Goal: Task Accomplishment & Management: Use online tool/utility

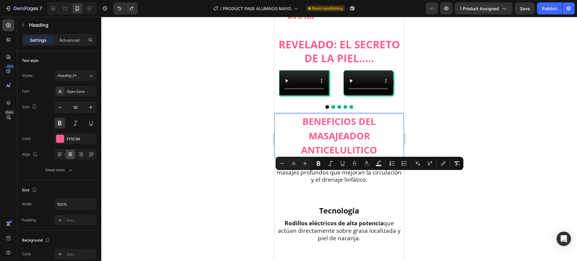
scroll to position [38, 0]
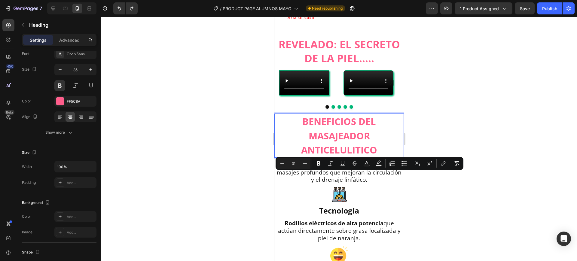
click at [149, 134] on div at bounding box center [339, 139] width 476 height 244
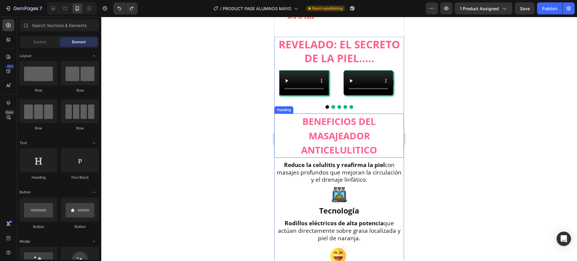
click at [362, 156] on span "BENEFICIOS DEL MASAJEADOR ANTICELULITICO" at bounding box center [339, 135] width 76 height 41
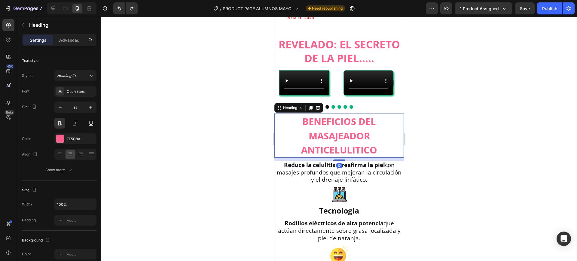
click at [444, 191] on div at bounding box center [339, 139] width 476 height 244
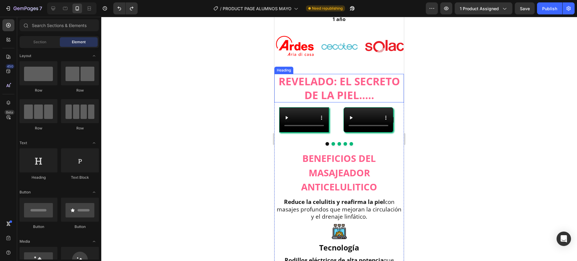
scroll to position [339, 0]
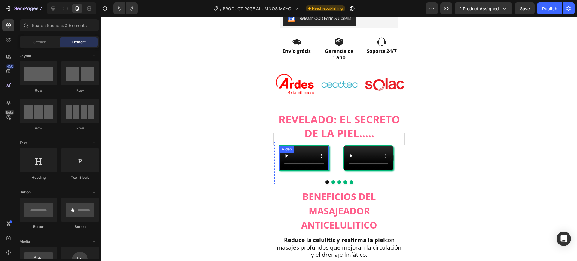
click at [322, 170] on video at bounding box center [304, 158] width 49 height 25
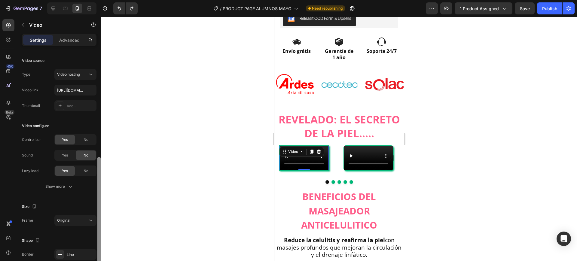
scroll to position [59, 0]
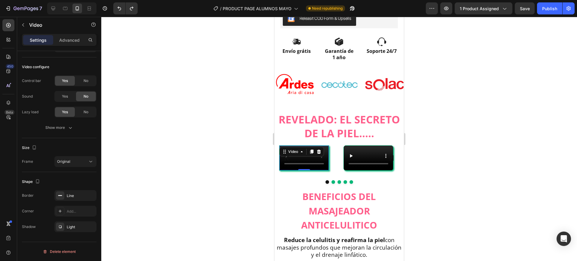
click at [72, 48] on div "Settings Advanced" at bounding box center [59, 42] width 84 height 17
click at [72, 41] on p "Advanced" at bounding box center [69, 40] width 20 height 6
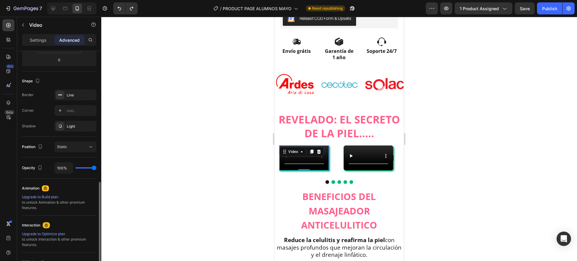
scroll to position [190, 0]
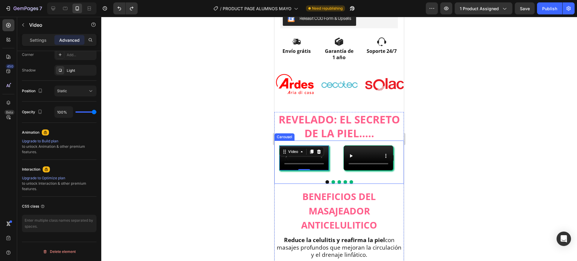
click at [329, 164] on div "Video 0" at bounding box center [304, 158] width 50 height 25
click at [292, 149] on div "Video" at bounding box center [293, 151] width 12 height 5
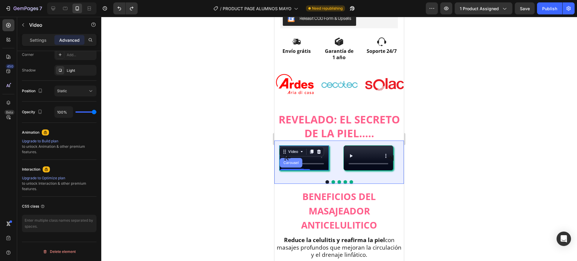
click at [292, 161] on div "Carousel" at bounding box center [291, 163] width 18 height 4
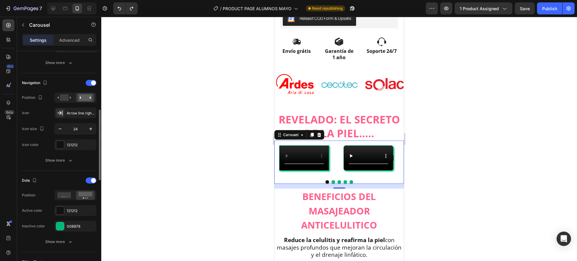
scroll to position [226, 0]
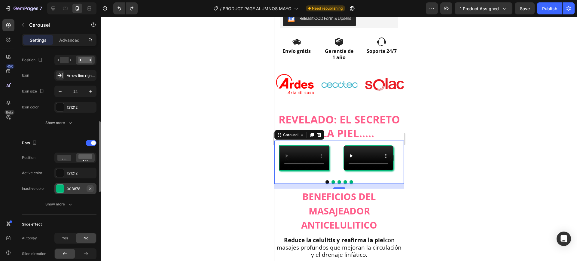
click at [90, 187] on icon "button" at bounding box center [90, 188] width 5 height 5
click at [77, 189] on div "Add..." at bounding box center [81, 188] width 28 height 5
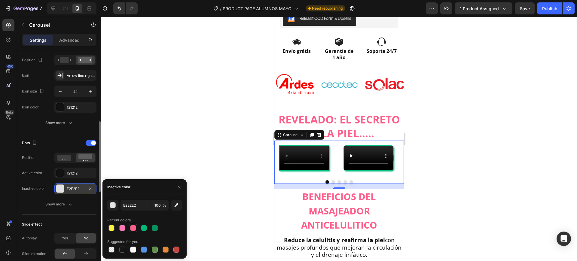
click at [131, 229] on div at bounding box center [133, 228] width 6 height 6
type input "FF5C8A"
type input "99"
type input "E2E2E2"
type input "100"
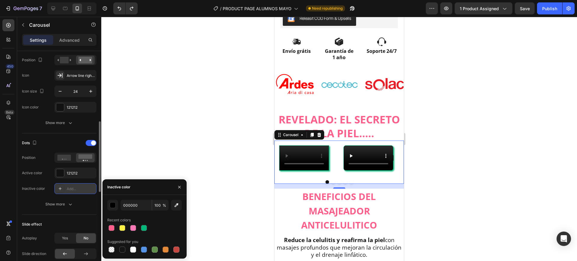
type input "00B878"
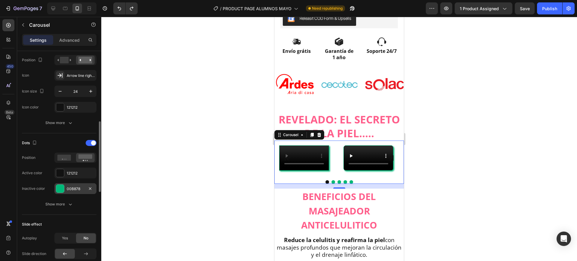
click at [159, 140] on div at bounding box center [339, 139] width 476 height 244
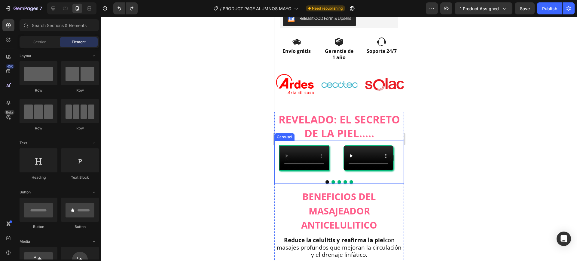
click at [334, 151] on div "Video Video Video Drop element here Drop element here" at bounding box center [340, 158] width 130 height 35
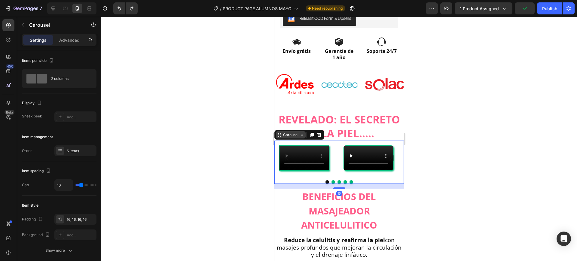
click at [281, 133] on icon at bounding box center [279, 135] width 5 height 5
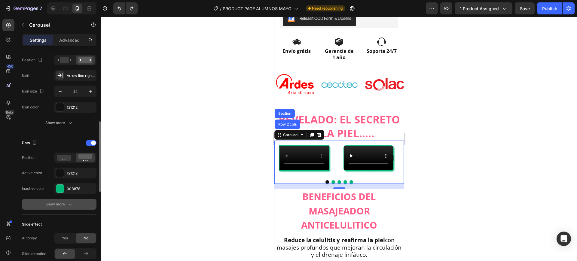
click at [67, 205] on icon "button" at bounding box center [70, 204] width 6 height 6
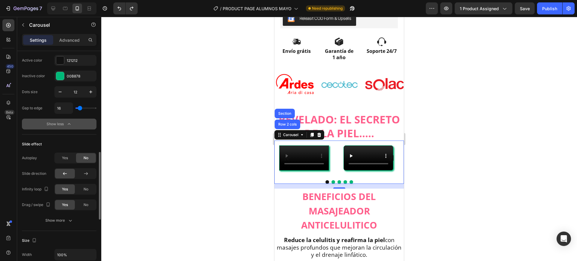
scroll to position [301, 0]
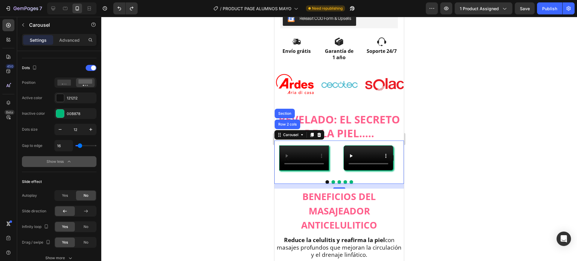
type input "24"
type input "49"
type input "78"
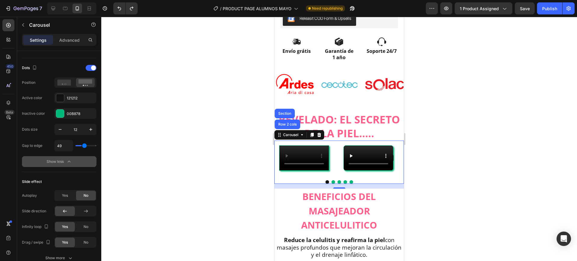
type input "78"
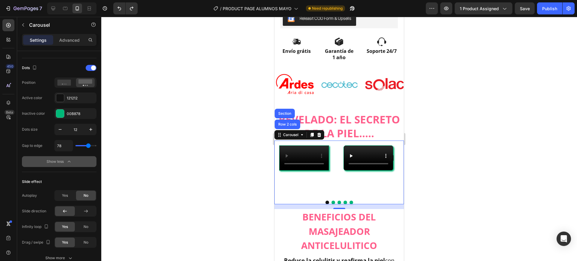
type input "84"
type input "78"
type input "31"
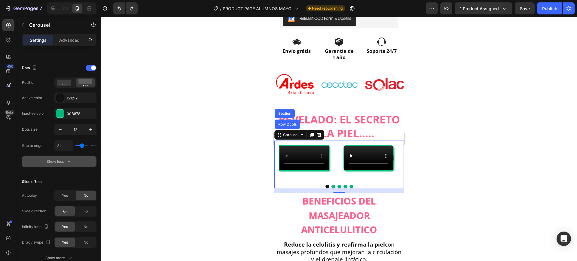
drag, startPoint x: 81, startPoint y: 146, endPoint x: 82, endPoint y: 142, distance: 3.4
click at [82, 145] on input "range" at bounding box center [85, 145] width 21 height 1
type input "16"
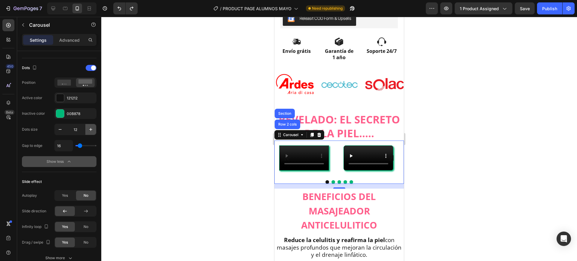
click at [91, 129] on icon "button" at bounding box center [90, 129] width 3 height 3
click at [63, 131] on icon "button" at bounding box center [60, 130] width 6 height 6
type input "12"
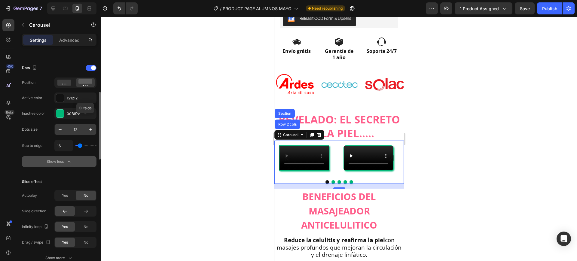
scroll to position [263, 0]
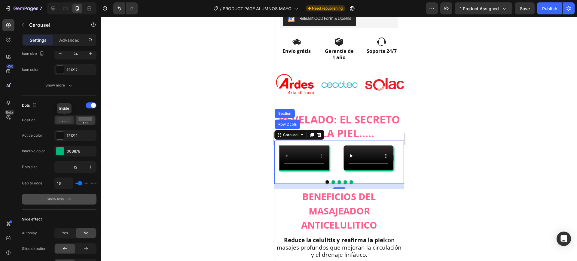
click at [68, 124] on div at bounding box center [64, 120] width 19 height 8
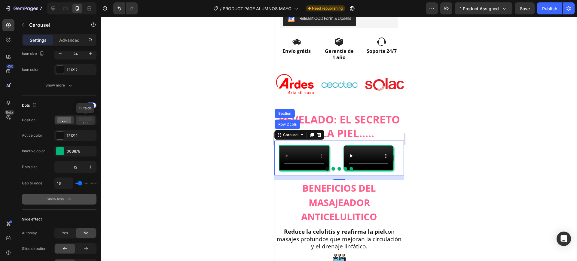
click at [77, 124] on div at bounding box center [85, 120] width 19 height 9
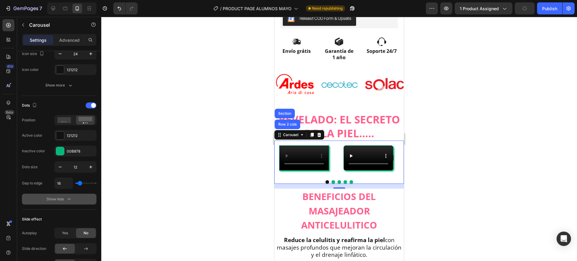
click at [154, 126] on div at bounding box center [339, 139] width 476 height 244
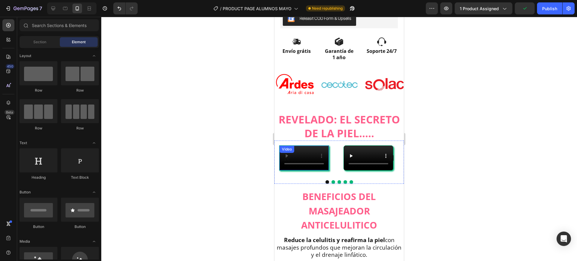
click at [318, 168] on video at bounding box center [304, 158] width 49 height 25
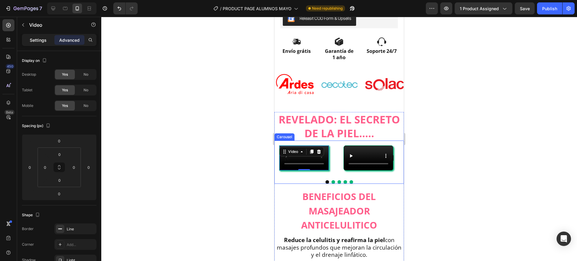
click at [40, 37] on p "Settings" at bounding box center [38, 40] width 17 height 6
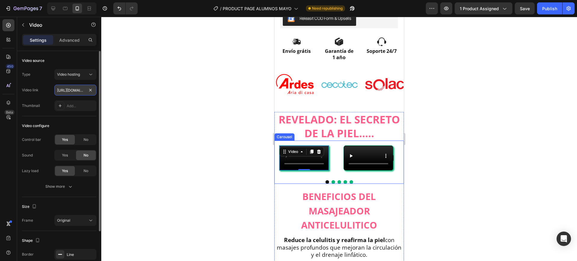
click at [74, 95] on input "[URL][DOMAIN_NAME]" at bounding box center [75, 90] width 42 height 11
paste input "4277b2c8010f46a2a0a7f71d713ad8f9.mp4"
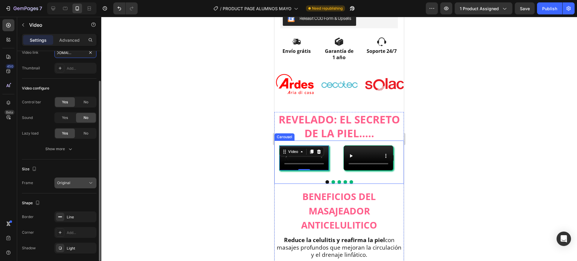
type input "[URL][DOMAIN_NAME]"
click at [75, 184] on div "Original" at bounding box center [72, 182] width 31 height 5
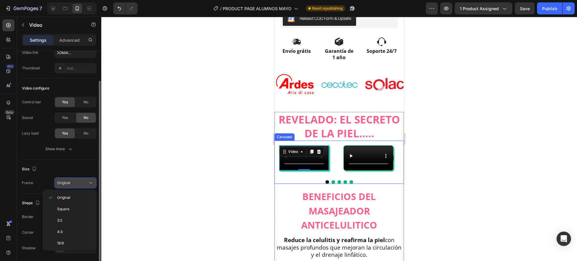
scroll to position [0, 0]
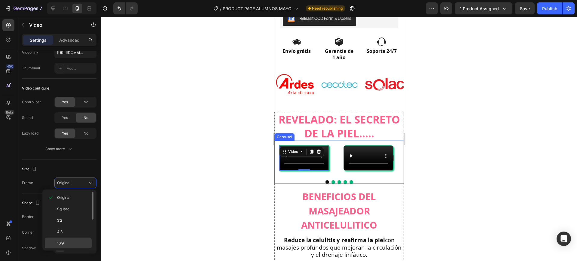
click at [66, 249] on div "16:9" at bounding box center [68, 254] width 47 height 11
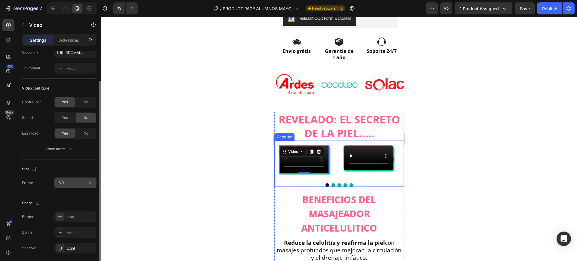
click at [76, 185] on div "16:9" at bounding box center [72, 182] width 31 height 5
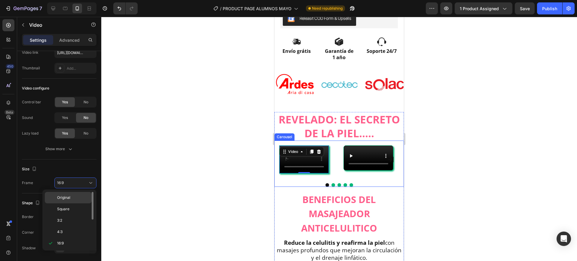
click at [70, 198] on p "Original" at bounding box center [73, 197] width 32 height 5
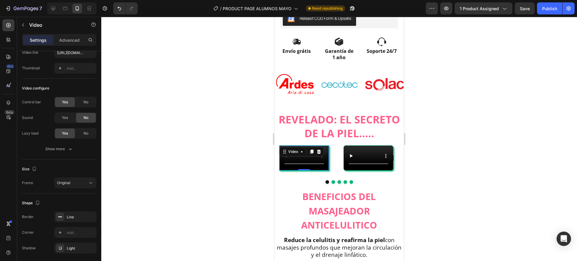
click at [506, 151] on div at bounding box center [339, 139] width 476 height 244
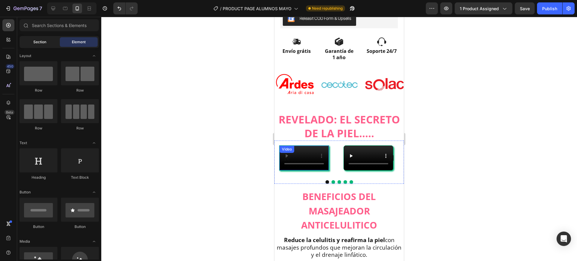
click at [48, 45] on div "Section" at bounding box center [40, 42] width 38 height 10
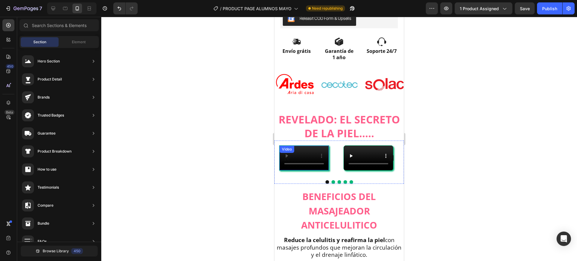
drag, startPoint x: 303, startPoint y: 184, endPoint x: 290, endPoint y: 163, distance: 25.1
click at [302, 171] on div "Video" at bounding box center [304, 158] width 50 height 25
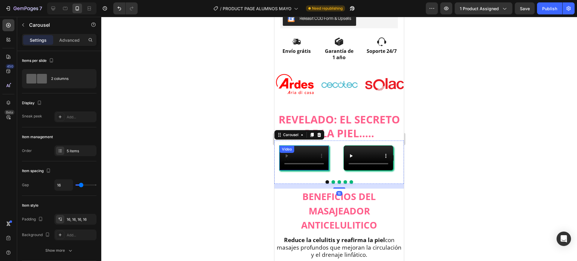
click at [287, 147] on div "Video" at bounding box center [287, 149] width 12 height 5
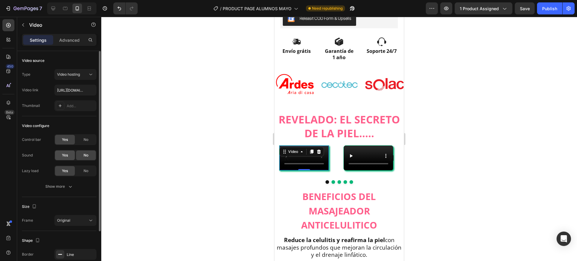
click at [65, 155] on span "Yes" at bounding box center [65, 155] width 6 height 5
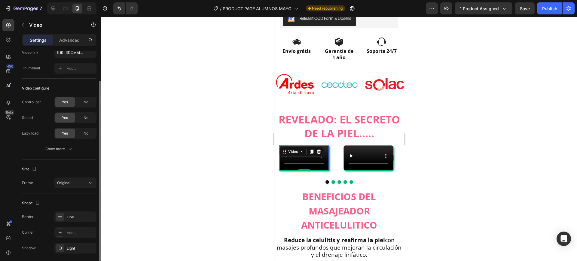
scroll to position [59, 0]
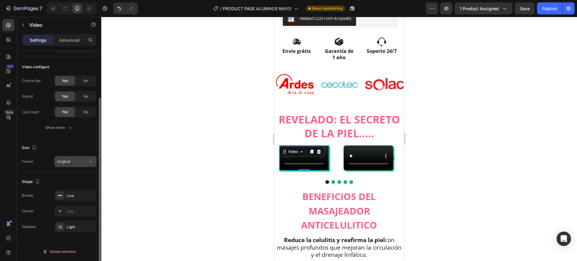
click at [79, 162] on div "Original" at bounding box center [72, 161] width 31 height 5
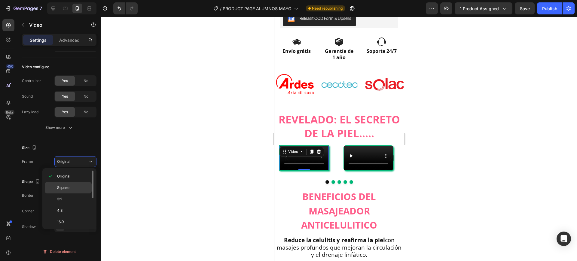
click at [70, 194] on div "Square" at bounding box center [68, 199] width 47 height 11
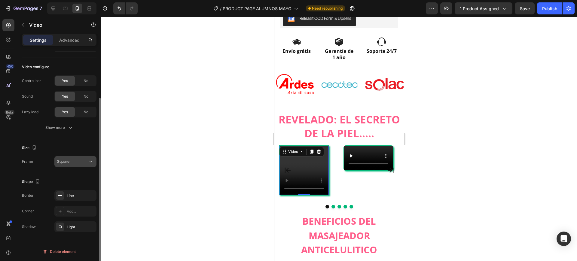
click at [80, 165] on button "Square" at bounding box center [75, 161] width 42 height 11
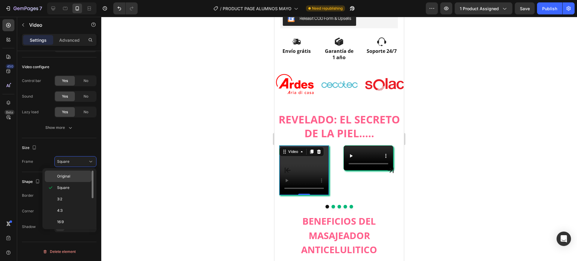
click at [65, 178] on span "Original" at bounding box center [63, 176] width 13 height 5
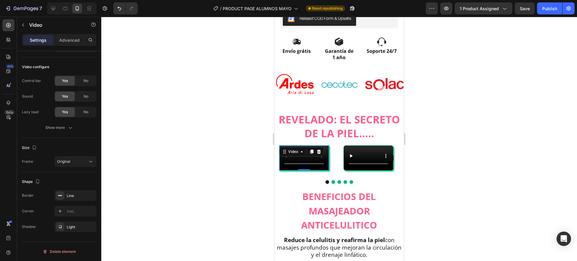
click at [442, 109] on div at bounding box center [339, 139] width 476 height 244
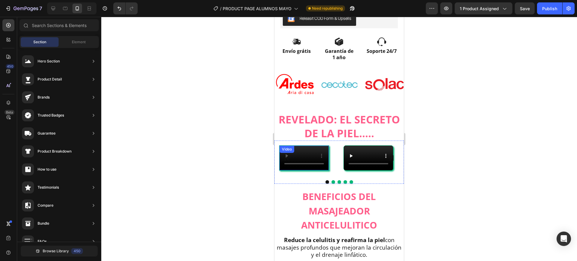
click at [292, 147] on div "Video" at bounding box center [287, 149] width 12 height 5
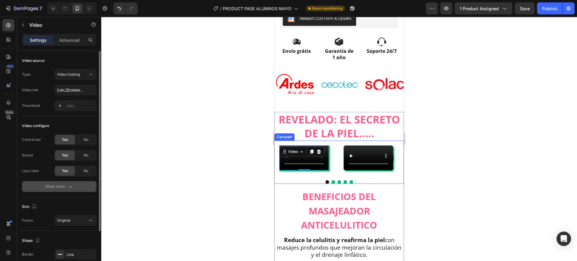
scroll to position [38, 0]
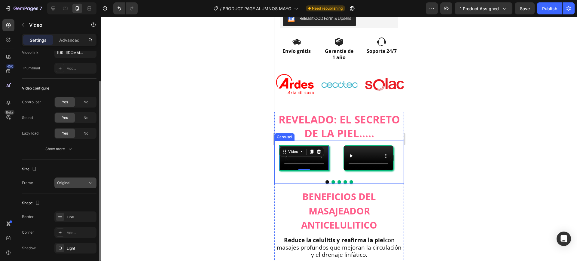
click at [72, 187] on button "Original" at bounding box center [75, 183] width 42 height 11
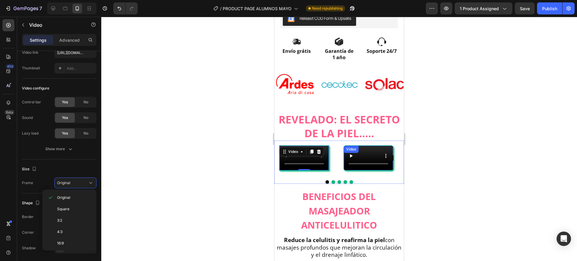
click at [345, 170] on video at bounding box center [368, 158] width 49 height 25
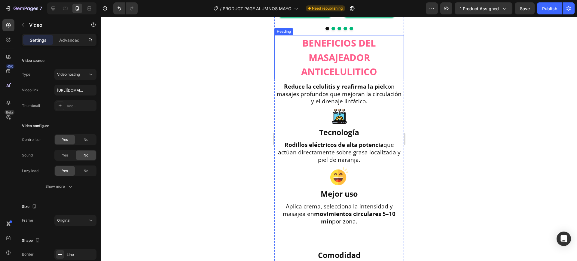
scroll to position [527, 0]
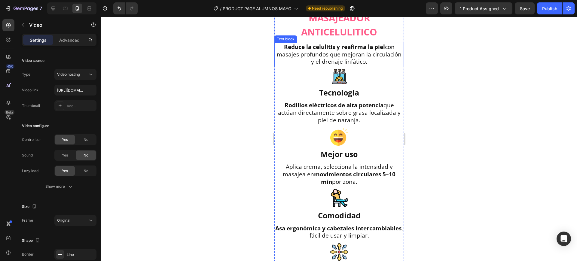
click at [342, 66] on p "Reduce la [MEDICAL_DATA] y reafirma la piel con masajes profundos que mejoran l…" at bounding box center [339, 54] width 128 height 22
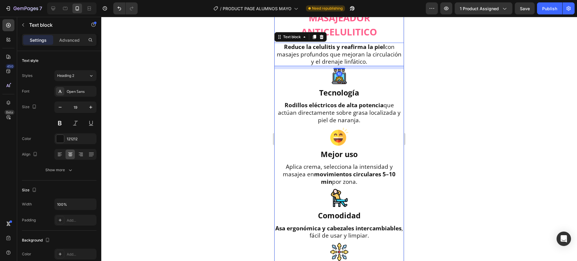
click at [339, 103] on div "⁠⁠⁠⁠⁠⁠⁠ BENEFICIOS DEL MASAJEADOR ANTICELULITICO Heading Reduce la [MEDICAL_DAT…" at bounding box center [340, 151] width 130 height 312
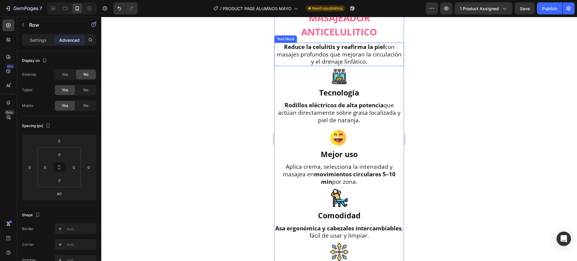
click at [336, 51] on strong "Reduce la celulitis y reafirma la piel" at bounding box center [334, 47] width 101 height 8
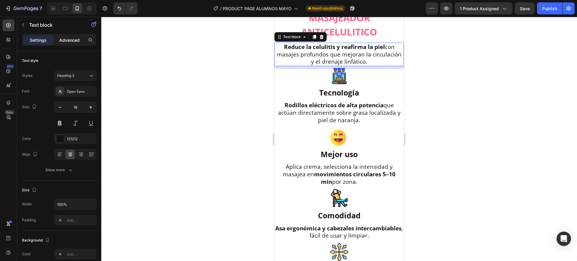
click at [73, 41] on p "Advanced" at bounding box center [69, 40] width 20 height 6
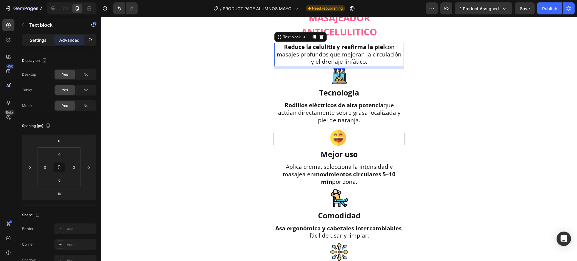
click at [44, 43] on div "Settings" at bounding box center [38, 40] width 30 height 10
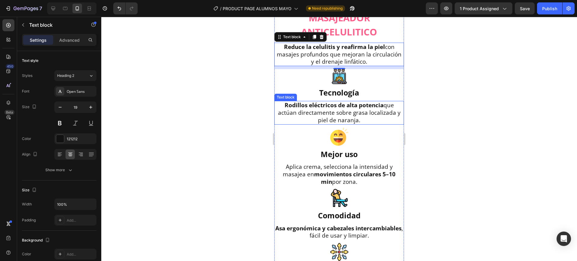
click at [321, 124] on p "Rodillos eléctricos de alta potencia que actúan directamente sobre grasa locali…" at bounding box center [339, 113] width 128 height 22
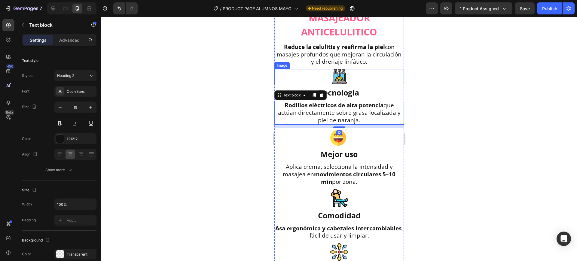
click at [332, 66] on p "Reduce la [MEDICAL_DATA] y reafirma la piel con masajes profundos que mejoran l…" at bounding box center [339, 54] width 128 height 22
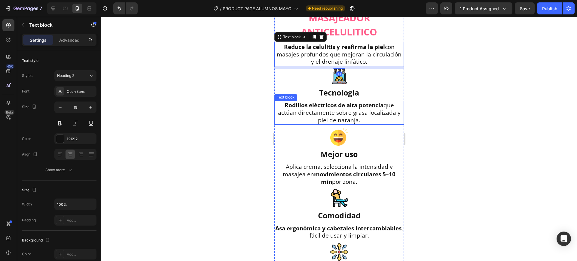
click at [340, 124] on p "Rodillos eléctricos de alta potencia que actúan directamente sobre grasa locali…" at bounding box center [339, 113] width 128 height 22
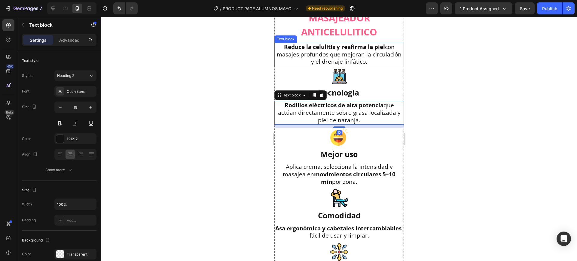
click at [345, 66] on p "Reduce la [MEDICAL_DATA] y reafirma la piel con masajes profundos que mejoran l…" at bounding box center [339, 54] width 128 height 22
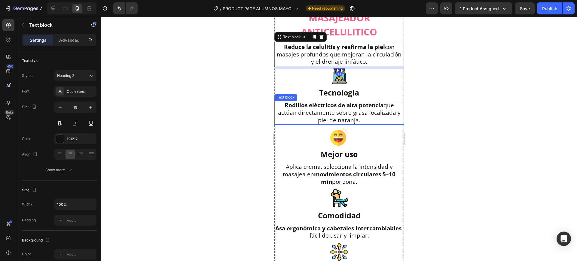
click at [342, 124] on p "Rodillos eléctricos de alta potencia que actúan directamente sobre grasa locali…" at bounding box center [339, 113] width 128 height 22
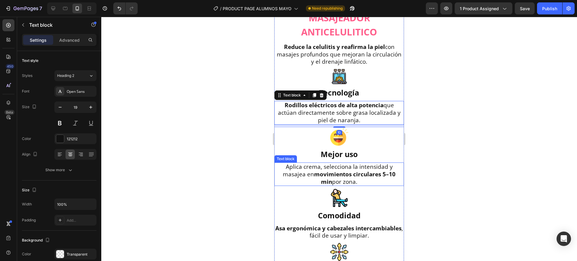
click at [338, 186] on strong "movimientos circulares 5–10 min" at bounding box center [354, 177] width 81 height 15
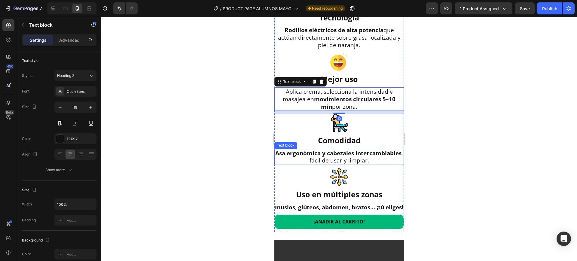
click at [340, 165] on span "Asa ergonómica y cabezales intercambiables , fácil de usar y limpiar." at bounding box center [339, 156] width 128 height 15
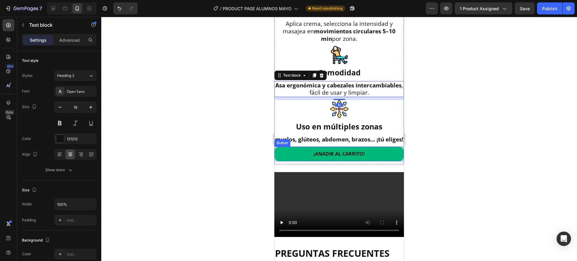
scroll to position [678, 0]
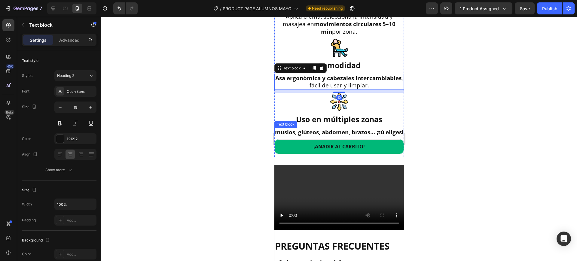
click at [342, 136] on p "muslos, glúteos, abdomen, brazos… ¡tú eliges!" at bounding box center [339, 133] width 128 height 8
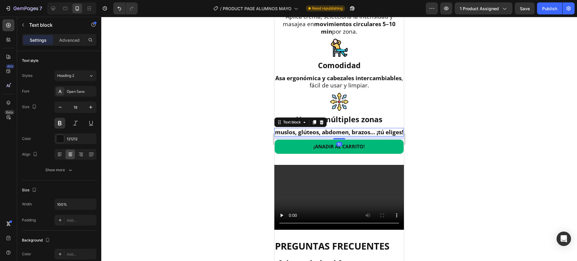
click at [443, 196] on div at bounding box center [339, 139] width 476 height 244
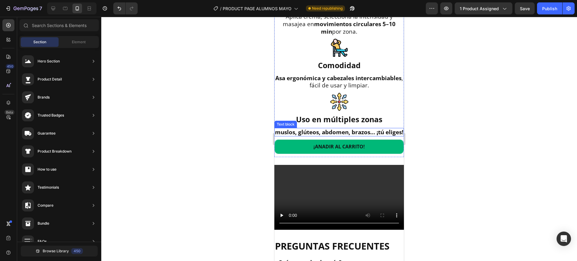
click at [347, 136] on p "muslos, glúteos, abdomen, brazos… ¡tú eliges!" at bounding box center [339, 133] width 128 height 8
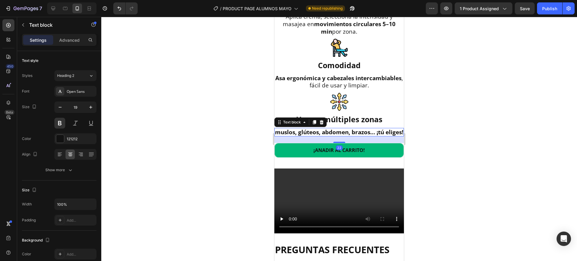
drag, startPoint x: 340, startPoint y: 208, endPoint x: 343, endPoint y: 212, distance: 4.9
click at [343, 137] on div "22" at bounding box center [340, 137] width 130 height 0
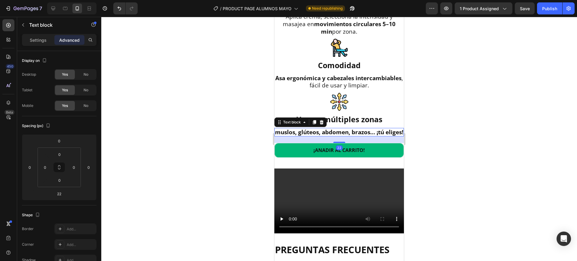
click at [425, 196] on div at bounding box center [339, 139] width 476 height 244
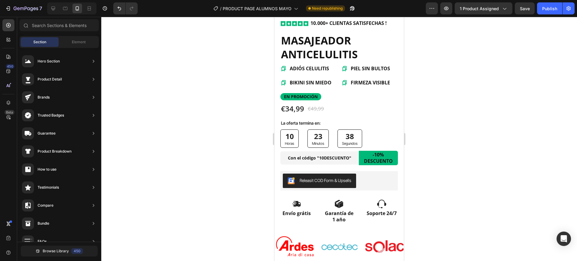
scroll to position [338, 0]
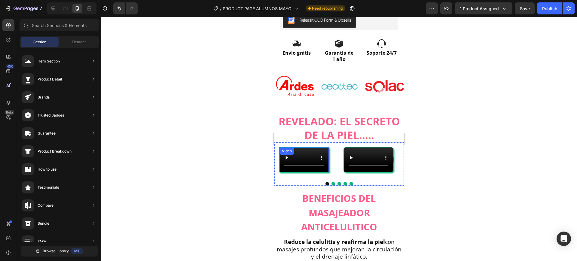
click at [307, 147] on div "Video" at bounding box center [304, 159] width 50 height 25
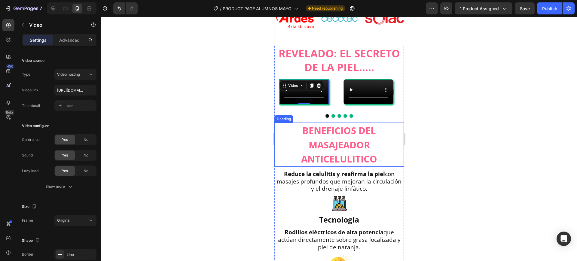
scroll to position [413, 0]
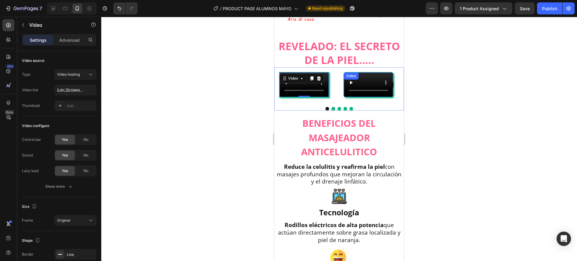
click at [366, 97] on video at bounding box center [368, 84] width 49 height 25
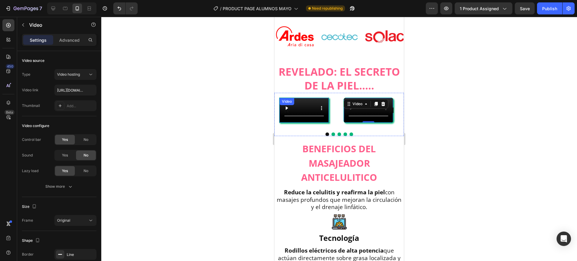
scroll to position [375, 0]
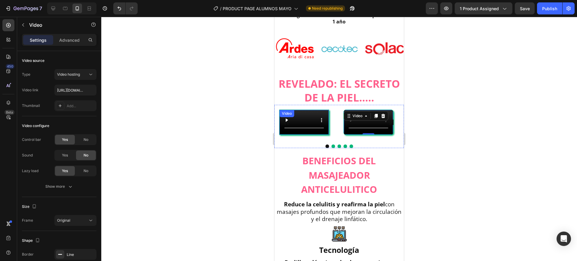
click at [288, 111] on div "Video" at bounding box center [287, 113] width 12 height 5
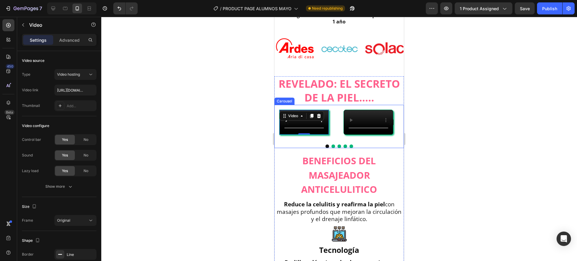
click at [335, 140] on div "Video 0 Video Video Drop element here Drop element here" at bounding box center [340, 122] width 130 height 35
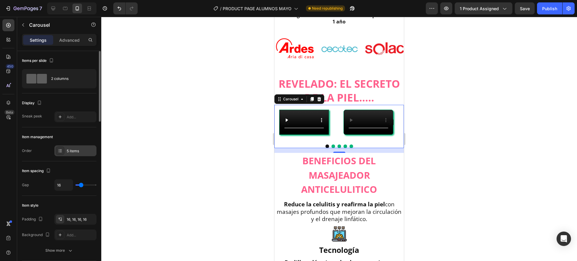
click at [72, 150] on div "5 items" at bounding box center [81, 151] width 28 height 5
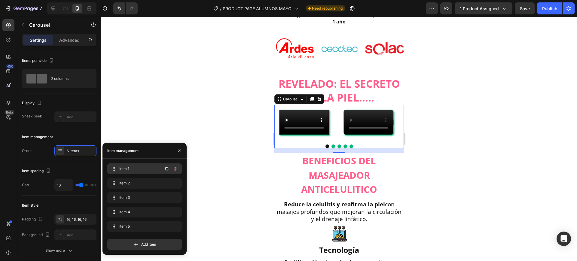
click at [125, 166] on span "Item 1" at bounding box center [136, 168] width 34 height 5
click at [177, 226] on icon "button" at bounding box center [175, 226] width 5 height 5
click at [172, 226] on div "Delete" at bounding box center [171, 226] width 11 height 5
click at [173, 235] on div "Add item" at bounding box center [144, 243] width 75 height 16
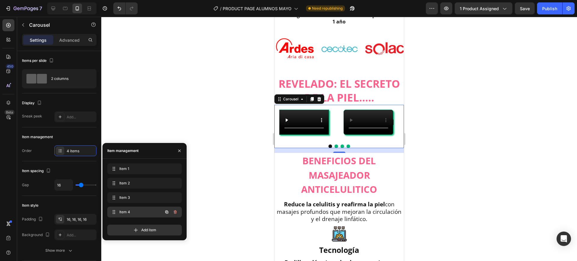
click at [180, 208] on div "Item 4 Item 4" at bounding box center [144, 212] width 75 height 11
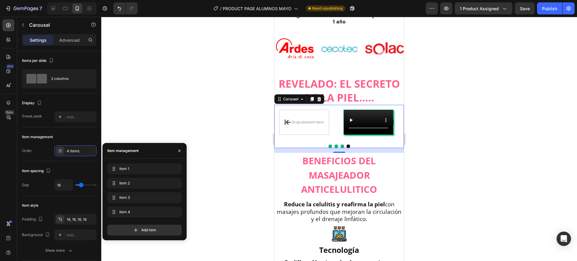
click at [241, 175] on div at bounding box center [339, 139] width 476 height 244
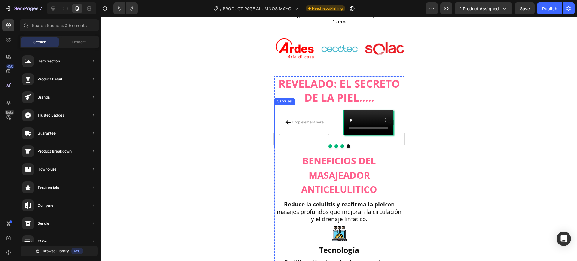
click at [329, 148] on button "Dot" at bounding box center [331, 147] width 4 height 4
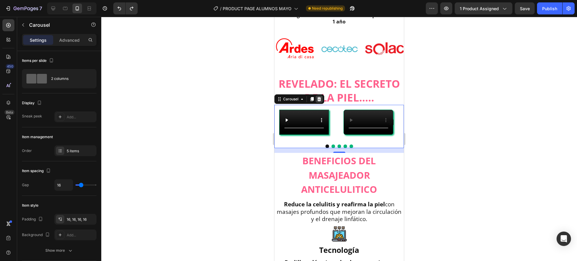
click at [321, 97] on icon at bounding box center [320, 99] width 4 height 4
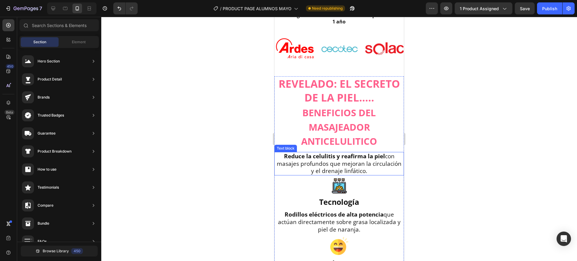
scroll to position [338, 0]
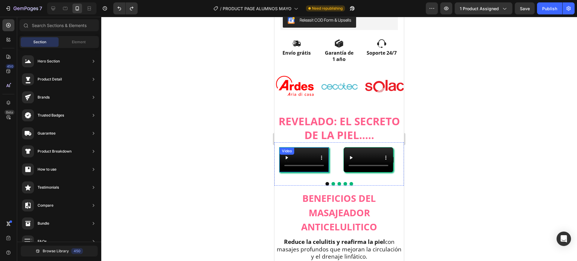
click at [285, 148] on div "Video" at bounding box center [287, 151] width 15 height 7
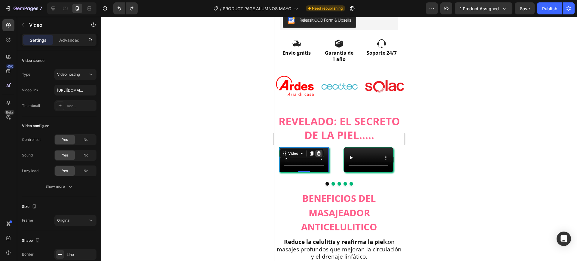
click at [318, 151] on icon at bounding box center [319, 153] width 5 height 5
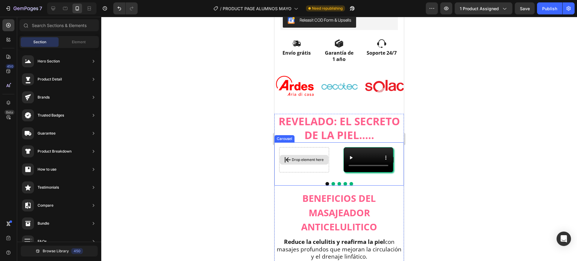
click at [308, 173] on div "Drop element here" at bounding box center [304, 159] width 50 height 25
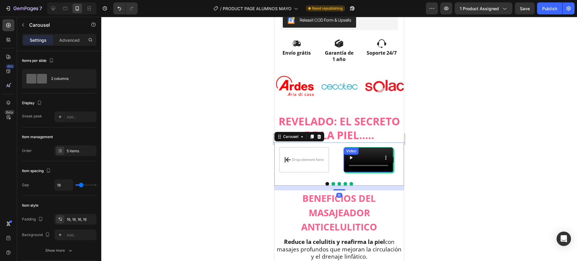
click at [354, 167] on video at bounding box center [368, 160] width 49 height 25
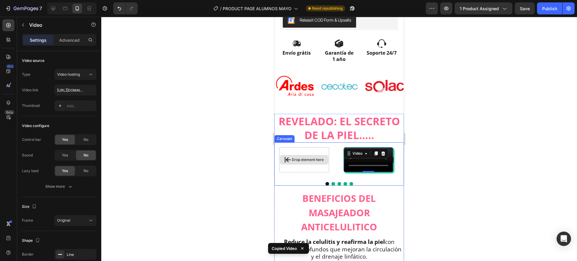
click at [298, 164] on div "Drop element here" at bounding box center [304, 159] width 50 height 25
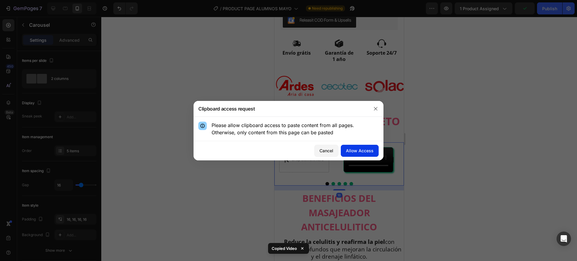
click at [347, 152] on div "Allow Access" at bounding box center [360, 151] width 28 height 6
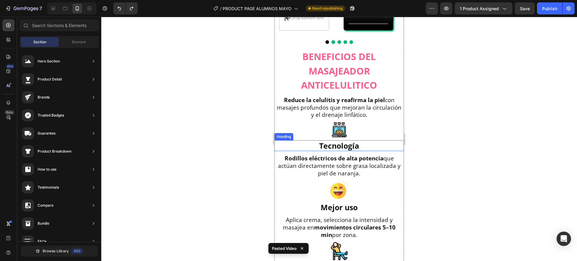
scroll to position [473, 0]
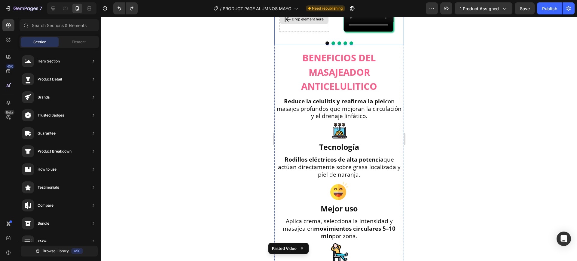
click at [313, 22] on div "Drop element here" at bounding box center [308, 19] width 32 height 5
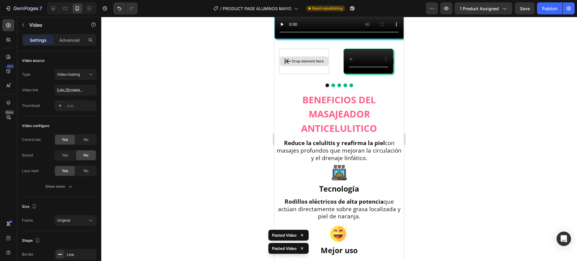
scroll to position [437, 0]
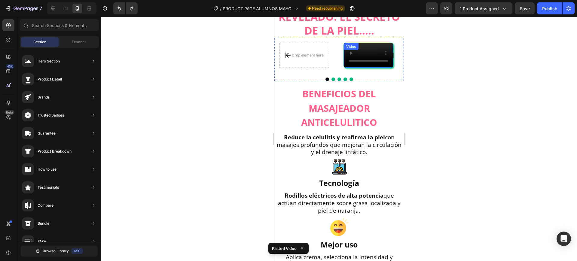
click at [365, 68] on video at bounding box center [368, 55] width 49 height 25
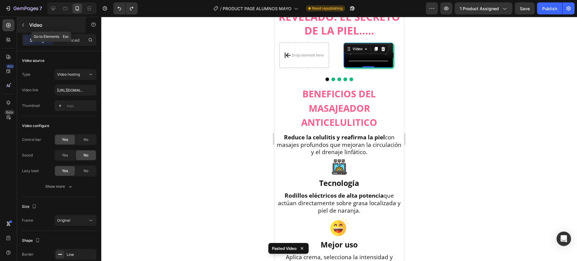
click at [27, 28] on button "button" at bounding box center [23, 25] width 10 height 10
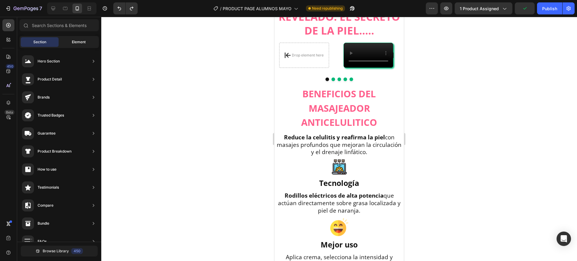
click at [80, 43] on span "Element" at bounding box center [79, 41] width 14 height 5
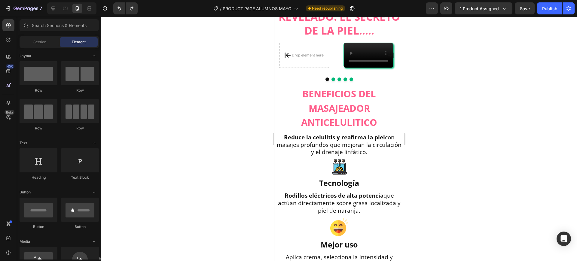
scroll to position [188, 0]
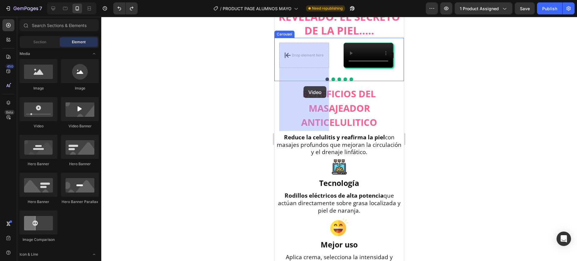
drag, startPoint x: 310, startPoint y: 134, endPoint x: 304, endPoint y: 86, distance: 47.9
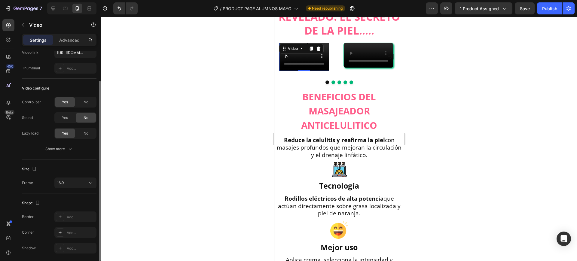
scroll to position [59, 0]
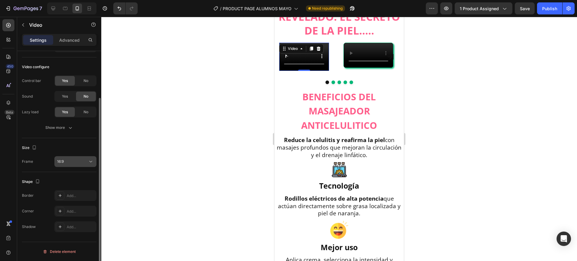
click at [78, 159] on div "16:9" at bounding box center [72, 161] width 31 height 5
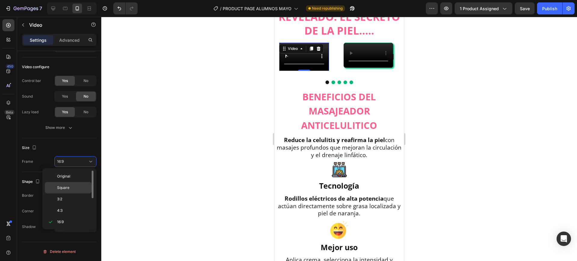
scroll to position [21, 0]
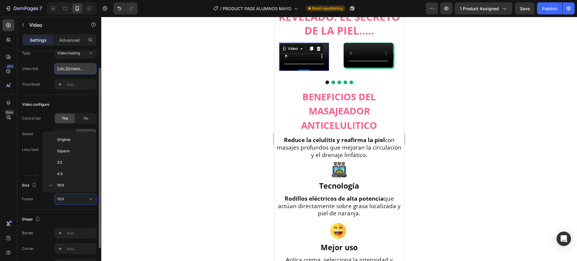
click at [77, 73] on input "[URL][DOMAIN_NAME]" at bounding box center [75, 68] width 42 height 11
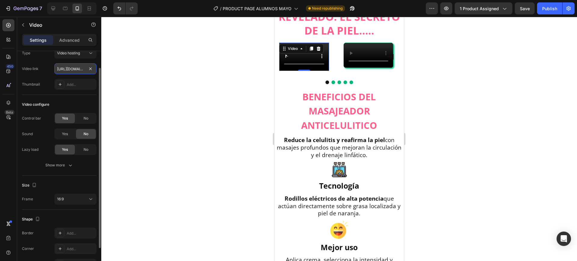
click at [77, 73] on input "[URL][DOMAIN_NAME]" at bounding box center [75, 68] width 42 height 11
paste input "Copy element from Gempages!"
type input "Copy element from Gempages!"
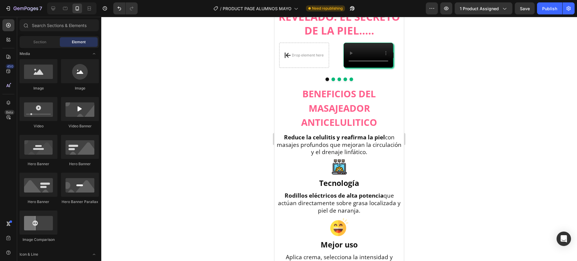
scroll to position [150, 0]
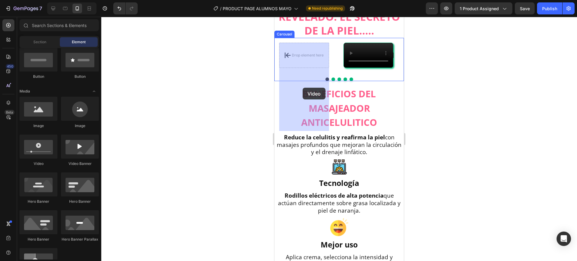
drag, startPoint x: 314, startPoint y: 164, endPoint x: 303, endPoint y: 88, distance: 77.2
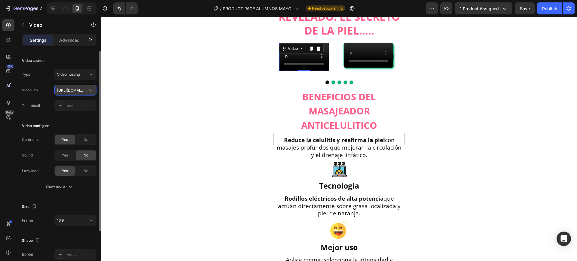
click at [73, 92] on input "[URL][DOMAIN_NAME]" at bounding box center [75, 90] width 42 height 11
paste input "4277b2c8010f46a2a0a7f71d713ad8f9"
type input "[URL][DOMAIN_NAME]"
click at [70, 221] on div "16:9" at bounding box center [72, 220] width 31 height 5
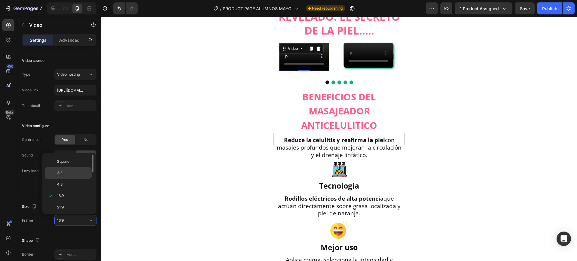
scroll to position [0, 0]
click at [68, 161] on span "Original" at bounding box center [63, 160] width 13 height 5
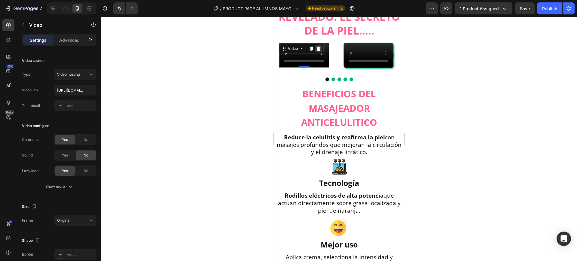
click at [318, 50] on icon at bounding box center [319, 49] width 4 height 4
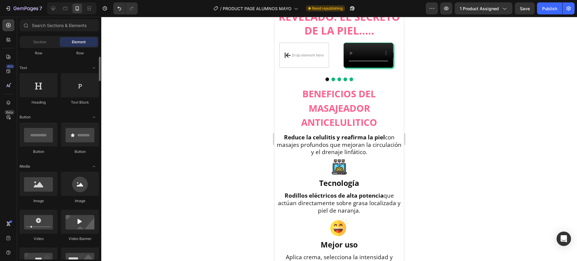
scroll to position [113, 0]
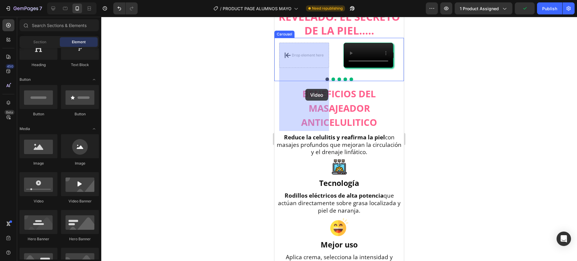
drag, startPoint x: 320, startPoint y: 207, endPoint x: 306, endPoint y: 89, distance: 118.5
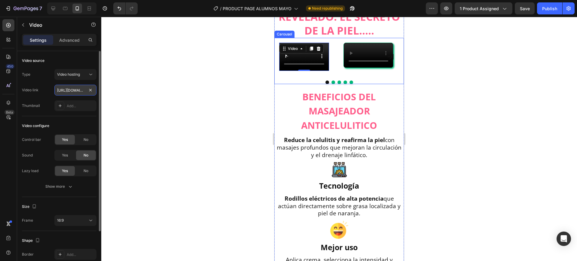
click at [70, 93] on input "[URL][DOMAIN_NAME]" at bounding box center [75, 90] width 42 height 11
paste input "4277b2c8010f46a2a0a7f71d713ad8f9"
type input "[URL][DOMAIN_NAME]"
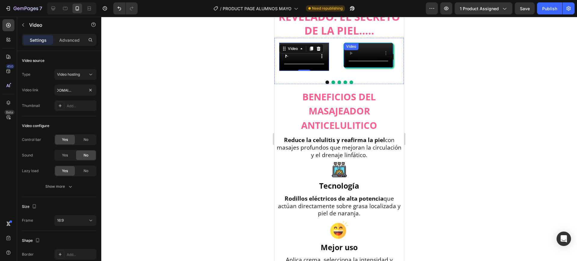
click at [366, 68] on video at bounding box center [368, 55] width 49 height 25
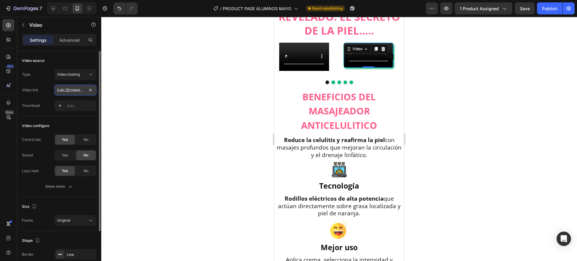
click at [75, 90] on input "[URL][DOMAIN_NAME]" at bounding box center [75, 90] width 42 height 11
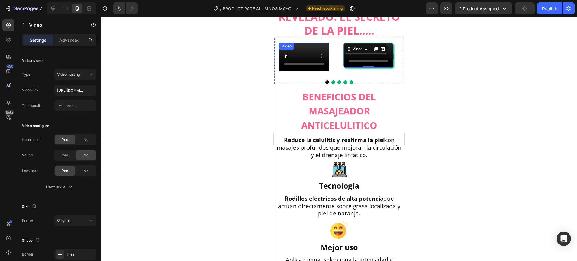
click at [286, 46] on div "Video" at bounding box center [287, 46] width 12 height 5
click at [296, 49] on div "Video" at bounding box center [293, 48] width 12 height 5
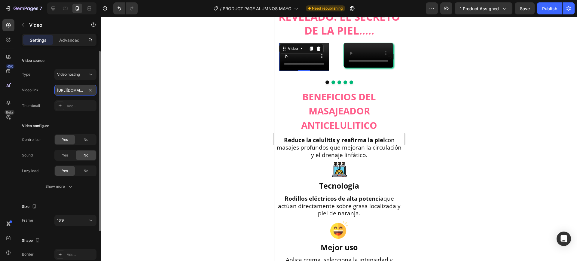
click at [84, 90] on input "[URL][DOMAIN_NAME]" at bounding box center [75, 90] width 42 height 11
paste input "618c669ff7964301a482b51b3a52d8dc.mov"
type input "[URL][DOMAIN_NAME]"
click at [131, 88] on div at bounding box center [339, 139] width 476 height 244
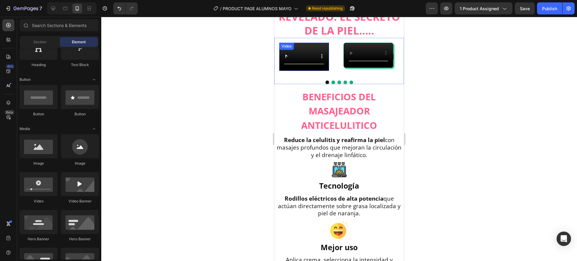
click at [289, 47] on div "Video" at bounding box center [287, 46] width 12 height 5
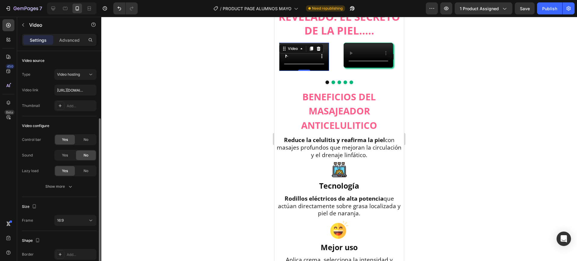
scroll to position [38, 0]
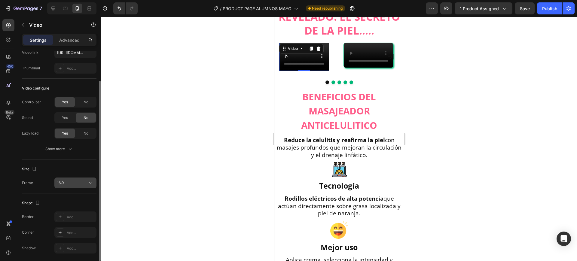
click at [72, 184] on div "16:9" at bounding box center [72, 182] width 31 height 5
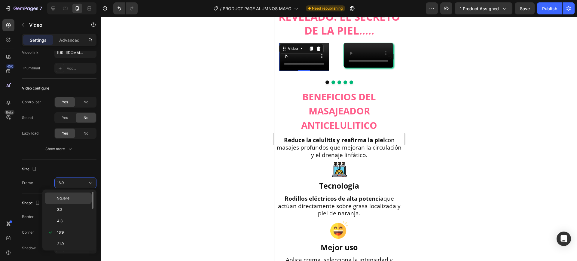
scroll to position [0, 0]
click at [68, 200] on span "Original" at bounding box center [63, 197] width 13 height 5
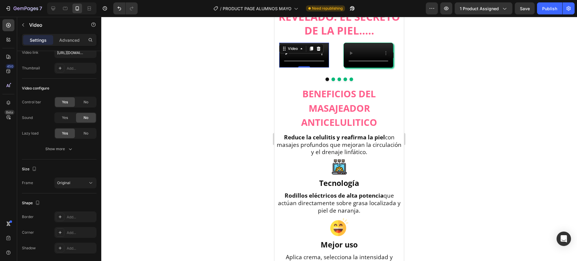
click at [474, 88] on div at bounding box center [339, 139] width 476 height 244
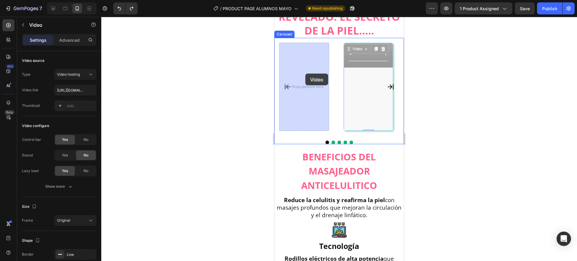
drag, startPoint x: 364, startPoint y: 72, endPoint x: 306, endPoint y: 74, distance: 58.7
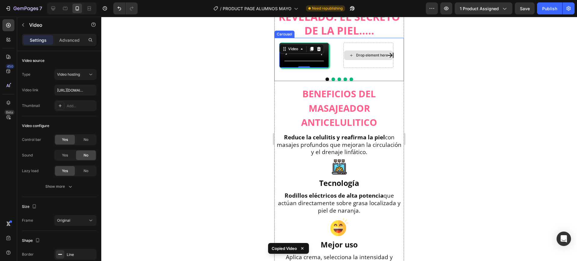
click at [368, 62] on div "Drop element here" at bounding box center [369, 55] width 50 height 25
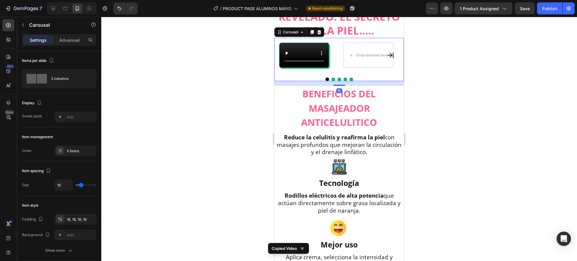
click at [382, 64] on button "Carousel Next Arrow" at bounding box center [390, 55] width 17 height 17
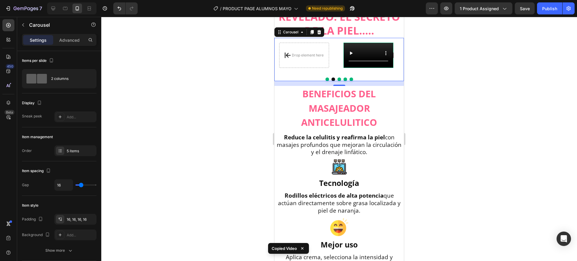
click at [289, 58] on icon "Carousel Back Arrow" at bounding box center [288, 56] width 6 height 6
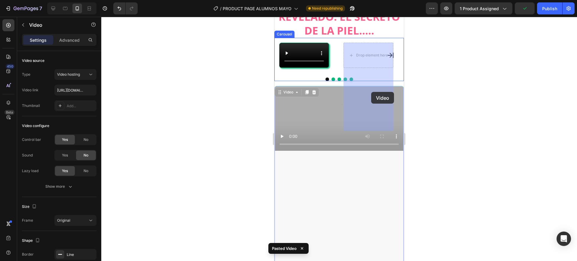
drag, startPoint x: 333, startPoint y: 172, endPoint x: 371, endPoint y: 92, distance: 89.2
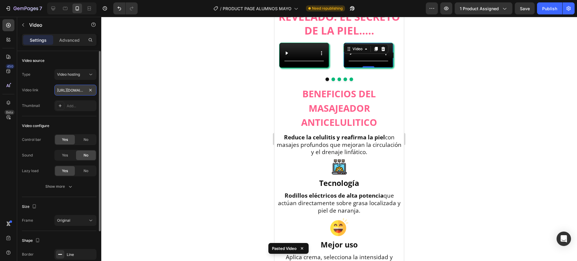
click at [65, 92] on input "[URL][DOMAIN_NAME]" at bounding box center [75, 90] width 42 height 11
paste input "4277b2c8010f46a2a0a7f71d713ad8f9.mp4"
type input "[URL][DOMAIN_NAME]"
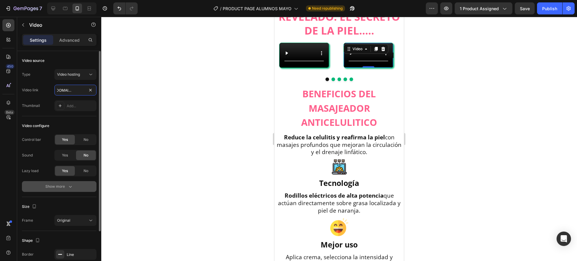
scroll to position [38, 0]
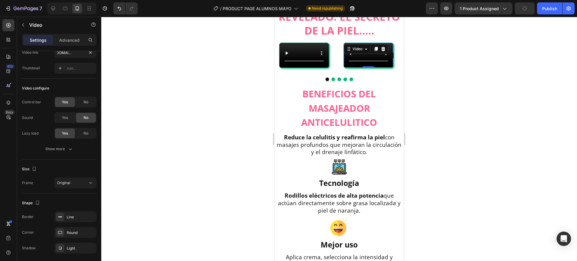
click at [445, 69] on div at bounding box center [339, 139] width 476 height 244
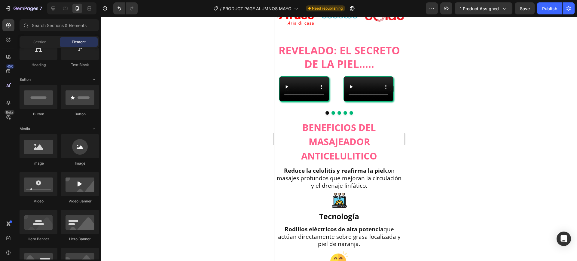
scroll to position [287, 0]
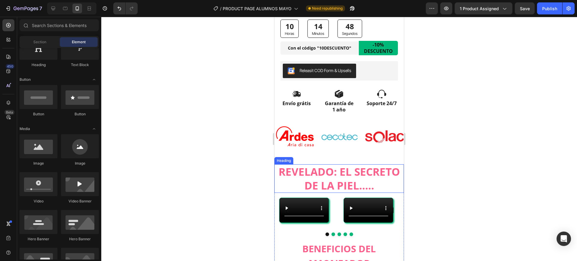
click at [345, 165] on h2 "REVELADO: EL SECRETO DE LA PIEL....." at bounding box center [340, 178] width 130 height 29
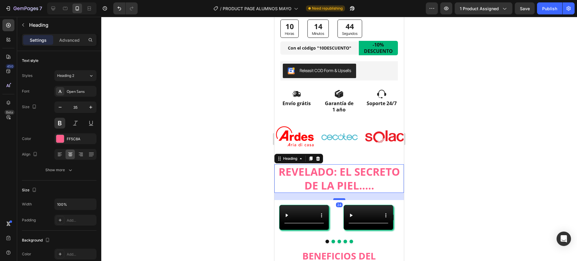
drag, startPoint x: 336, startPoint y: 186, endPoint x: 340, endPoint y: 194, distance: 8.1
click at [340, 198] on div at bounding box center [339, 199] width 12 height 2
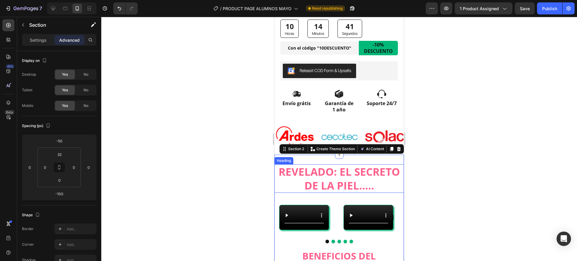
click at [342, 168] on h2 "REVELADO: EL SECRETO DE LA PIEL....." at bounding box center [340, 178] width 130 height 29
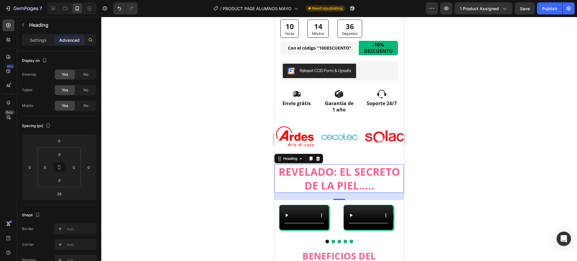
click at [464, 191] on div at bounding box center [339, 139] width 476 height 244
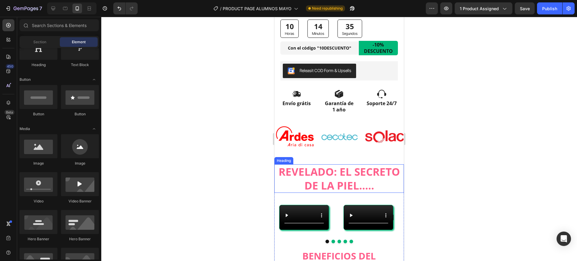
click at [362, 180] on h2 "REVELADO: EL SECRETO DE LA PIEL....." at bounding box center [340, 178] width 130 height 29
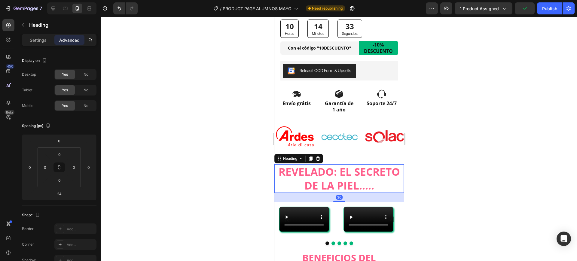
click at [342, 193] on div "30" at bounding box center [340, 193] width 130 height 0
type input "30"
click at [452, 188] on div at bounding box center [339, 139] width 476 height 244
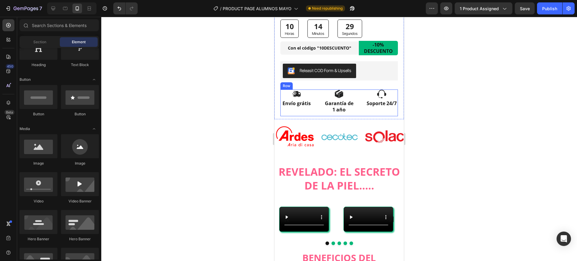
click at [361, 105] on div "Icon Envío grátis Text Block Icon Garantía de 1 año Text Block Icon Soporte 24/…" at bounding box center [340, 103] width 118 height 27
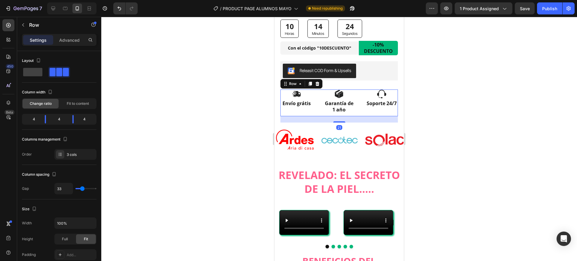
drag, startPoint x: 342, startPoint y: 114, endPoint x: 341, endPoint y: 117, distance: 3.3
click at [341, 121] on div at bounding box center [339, 121] width 12 height 1
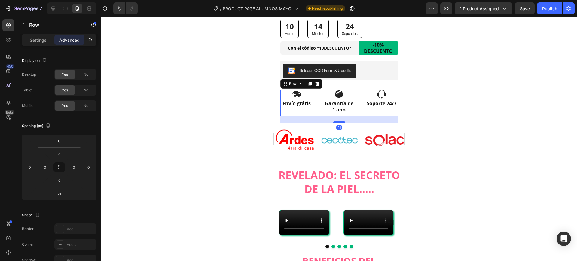
click at [491, 121] on div at bounding box center [339, 139] width 476 height 244
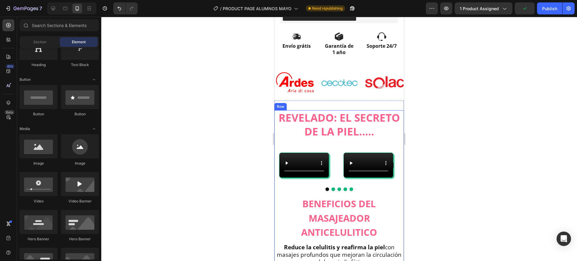
scroll to position [362, 0]
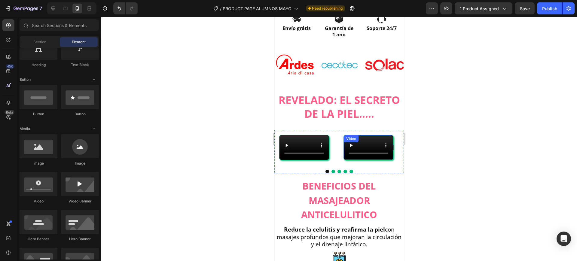
click at [358, 135] on div "Video" at bounding box center [351, 138] width 15 height 7
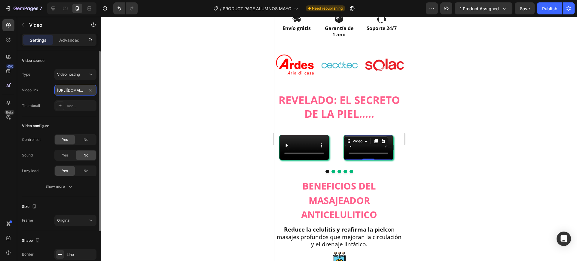
click at [77, 92] on input "[URL][DOMAIN_NAME]" at bounding box center [75, 90] width 42 height 11
paste input "a50e722131a146a6b2b852b64936cee3"
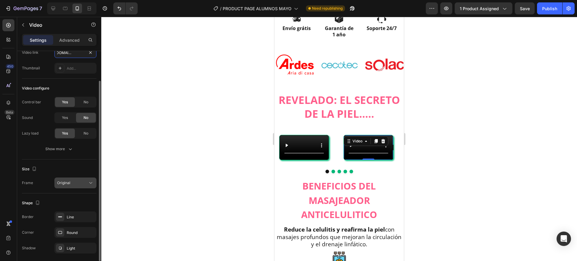
type input "[URL][DOMAIN_NAME]"
click at [78, 183] on div "Original" at bounding box center [72, 182] width 31 height 5
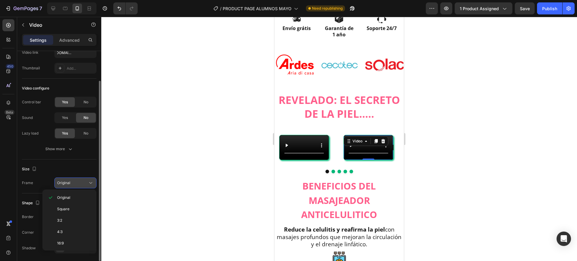
scroll to position [0, 0]
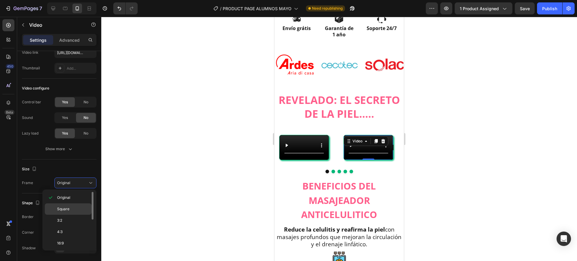
click at [69, 209] on span "Square" at bounding box center [63, 209] width 12 height 5
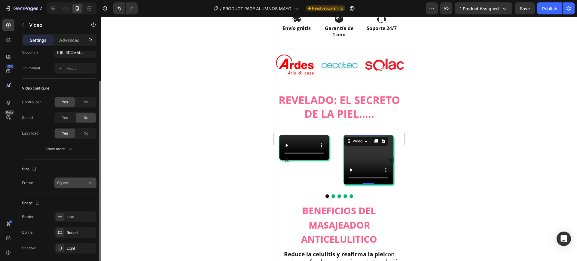
click at [74, 184] on div "Square" at bounding box center [72, 182] width 31 height 5
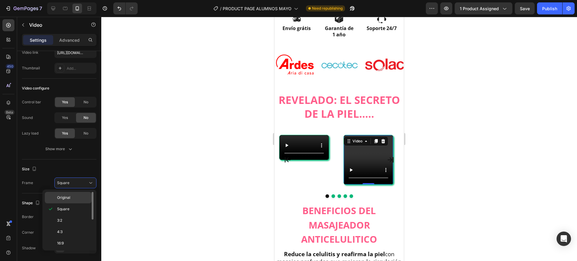
click at [70, 196] on span "Original" at bounding box center [63, 197] width 13 height 5
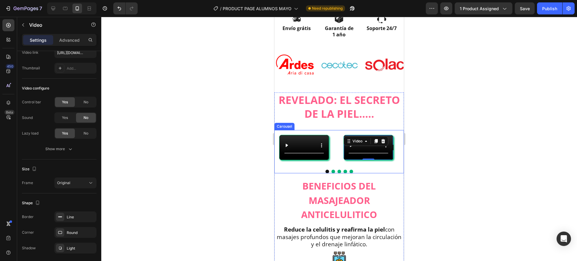
click at [437, 139] on div at bounding box center [339, 139] width 476 height 244
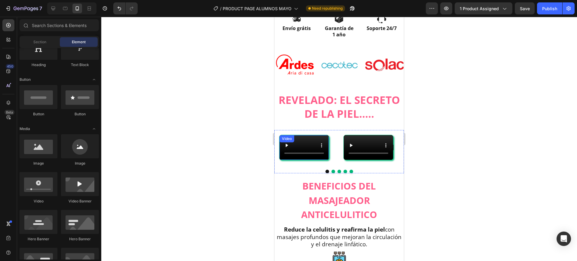
click at [311, 145] on video at bounding box center [304, 147] width 49 height 25
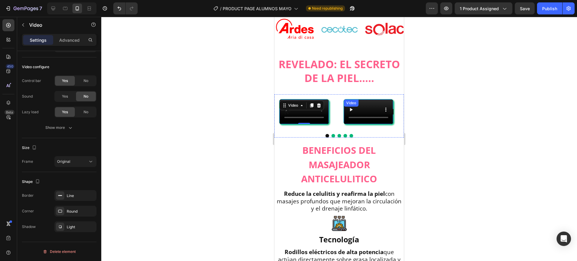
scroll to position [400, 0]
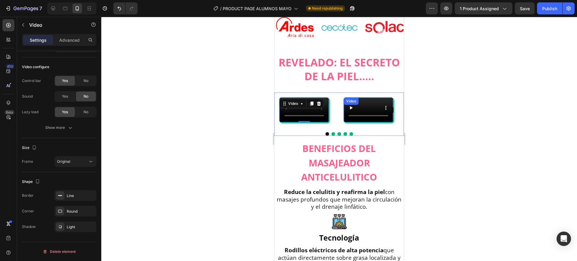
click at [355, 99] on div "Video" at bounding box center [351, 101] width 12 height 5
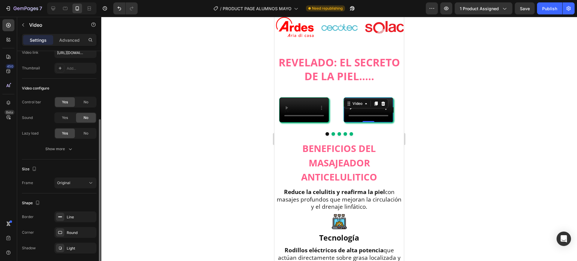
scroll to position [59, 0]
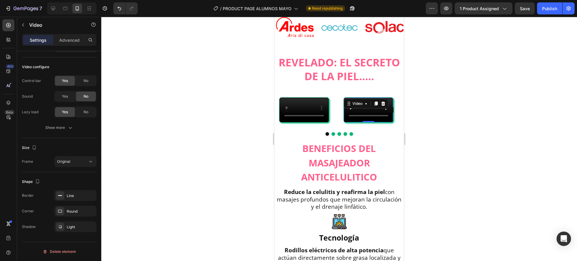
click at [76, 46] on div "Settings Advanced" at bounding box center [59, 40] width 75 height 12
click at [74, 41] on p "Advanced" at bounding box center [69, 40] width 20 height 6
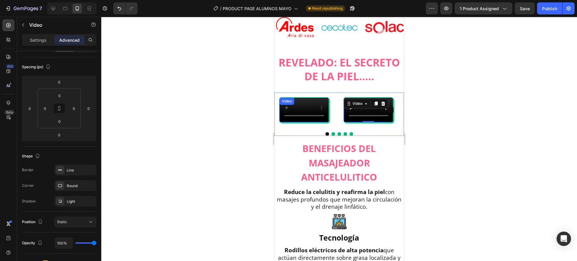
click at [305, 122] on video at bounding box center [304, 110] width 49 height 25
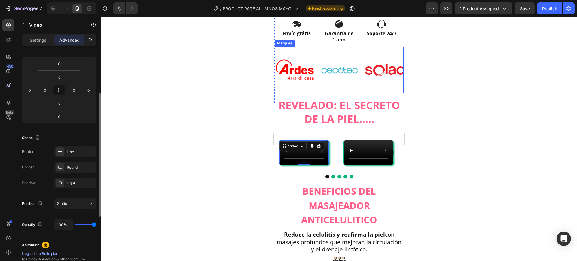
scroll to position [325, 0]
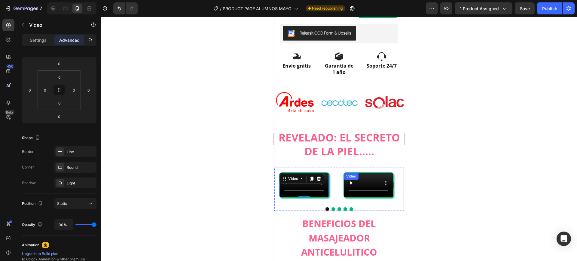
click at [350, 174] on div "Video" at bounding box center [351, 176] width 12 height 5
click at [49, 39] on div "Settings" at bounding box center [38, 40] width 30 height 10
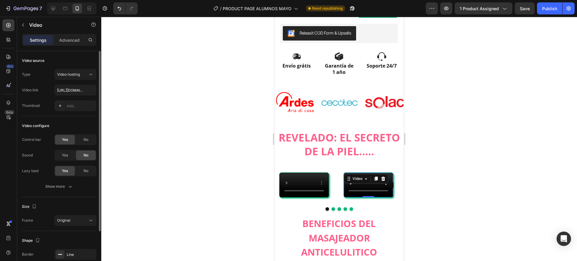
scroll to position [59, 0]
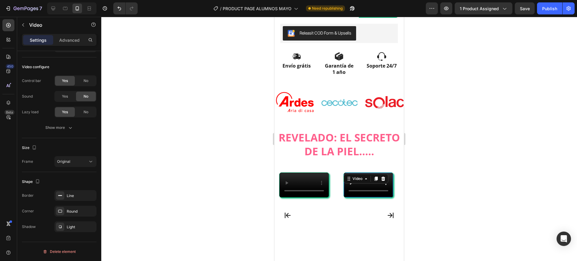
drag, startPoint x: 369, startPoint y: 194, endPoint x: 367, endPoint y: 255, distance: 60.5
click at [367, 255] on div "Video 201" at bounding box center [369, 216] width 50 height 86
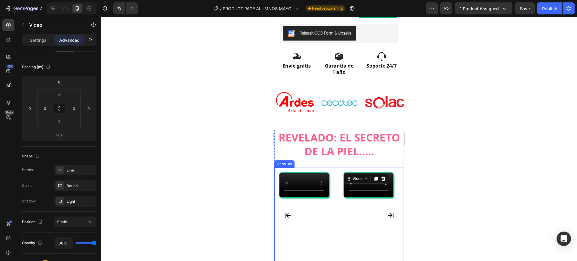
click at [387, 212] on icon "Carousel Next Arrow" at bounding box center [390, 215] width 7 height 7
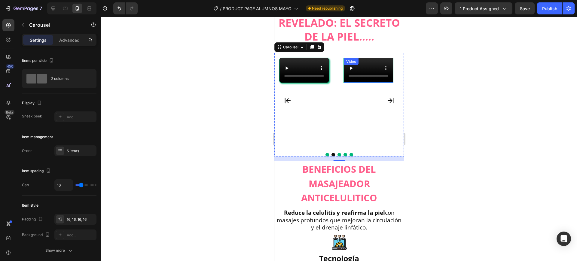
scroll to position [475, 0]
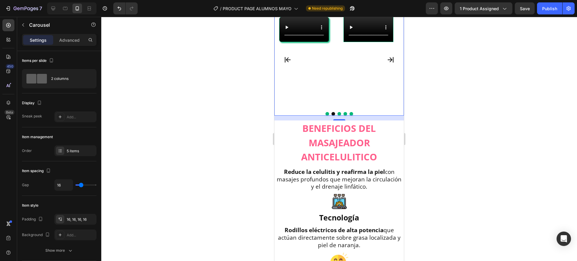
click at [468, 138] on div at bounding box center [339, 139] width 476 height 244
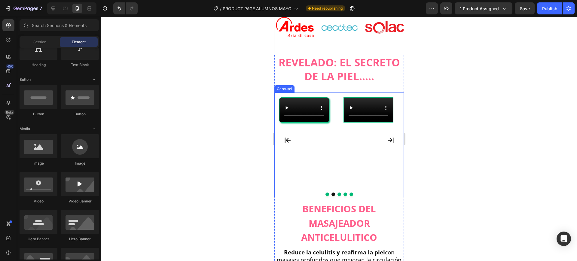
scroll to position [401, 0]
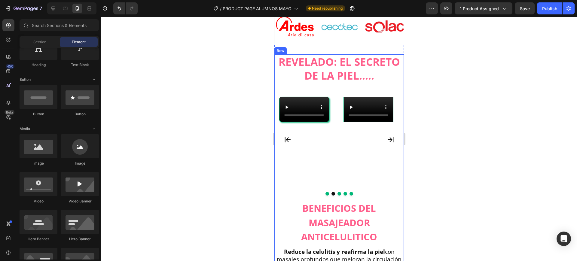
click at [342, 195] on div "Video Video Video Drop element here Drop element here Carousel" at bounding box center [340, 146] width 130 height 109
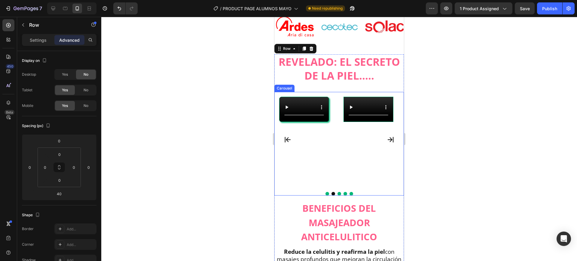
click at [336, 186] on div "Video Video Video Drop element here Drop element here Carousel" at bounding box center [340, 144] width 130 height 104
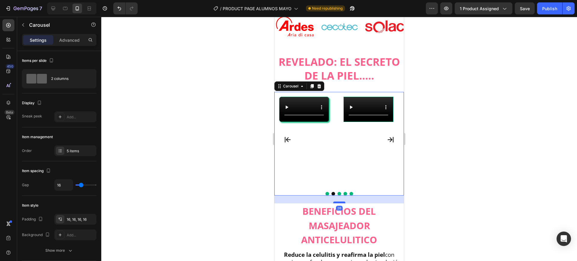
click at [342, 202] on div at bounding box center [339, 203] width 12 height 2
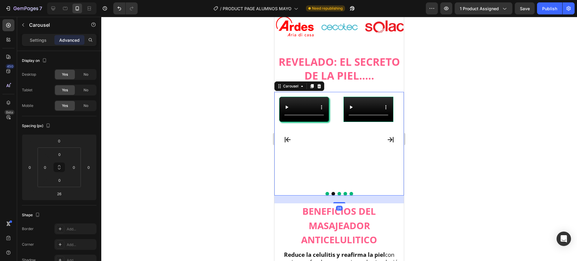
click at [473, 188] on div at bounding box center [339, 139] width 476 height 244
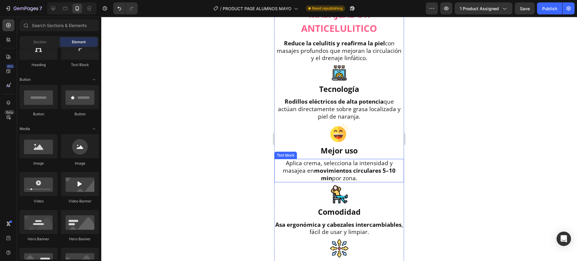
scroll to position [588, 0]
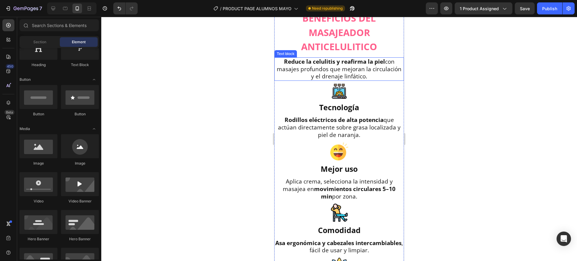
click at [361, 75] on p "Reduce la [MEDICAL_DATA] y reafirma la piel con masajes profundos que mejoran l…" at bounding box center [339, 69] width 128 height 22
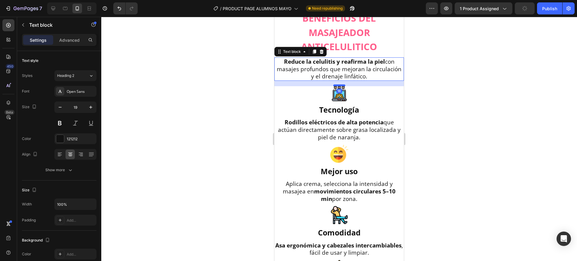
click at [340, 86] on div at bounding box center [339, 85] width 12 height 2
click at [447, 90] on div at bounding box center [339, 139] width 476 height 244
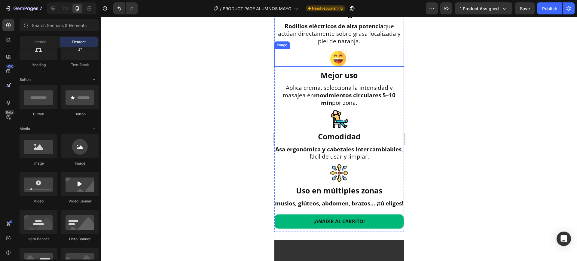
scroll to position [701, 0]
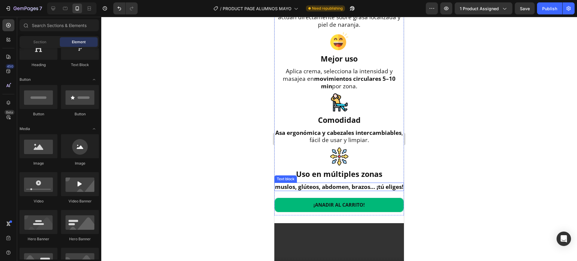
click at [344, 191] on p "muslos, glúteos, abdomen, brazos… ¡tú eliges!" at bounding box center [339, 187] width 128 height 8
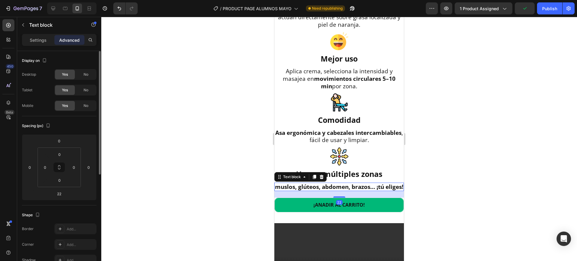
drag, startPoint x: 61, startPoint y: 74, endPoint x: 60, endPoint y: 88, distance: 13.9
click at [61, 83] on div "Desktop Yes No Tablet Yes No Mobile Yes No" at bounding box center [59, 90] width 75 height 42
click at [42, 36] on div "Settings" at bounding box center [38, 40] width 30 height 10
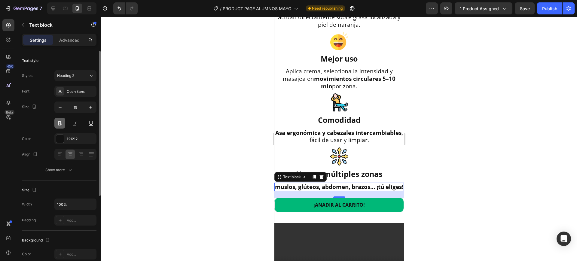
click at [61, 123] on button at bounding box center [59, 123] width 11 height 11
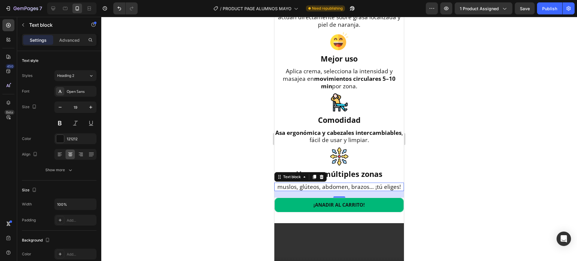
click at [494, 154] on div at bounding box center [339, 139] width 476 height 244
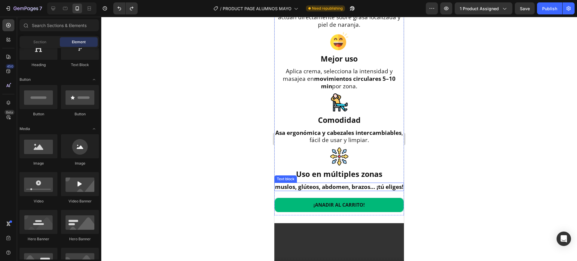
click at [294, 186] on p "muslos, glúteos, abdomen, brazos… ¡tú eliges!" at bounding box center [339, 187] width 128 height 8
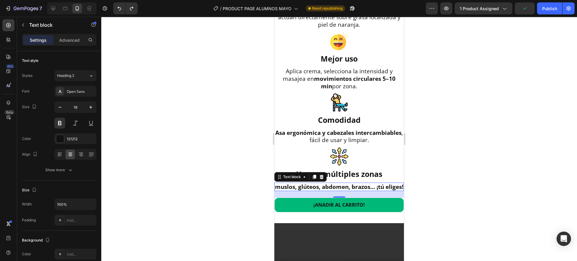
drag, startPoint x: 286, startPoint y: 194, endPoint x: 287, endPoint y: 189, distance: 4.8
click at [286, 191] on p "muslos, glúteos, abdomen, brazos… ¡tú eliges!" at bounding box center [339, 187] width 128 height 8
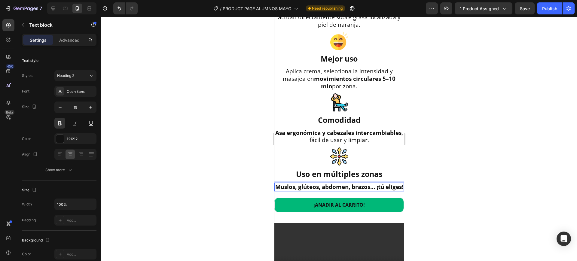
click at [523, 173] on div at bounding box center [339, 139] width 476 height 244
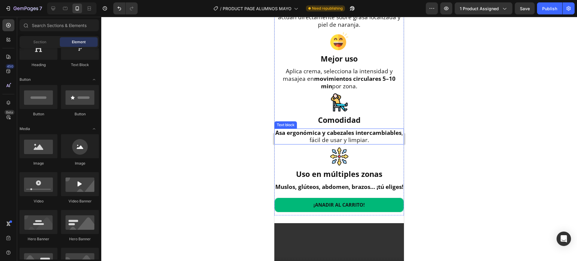
click at [341, 143] on span "Asa ergonómica y cabezales intercambiables , fácil de usar y limpiar." at bounding box center [339, 136] width 128 height 15
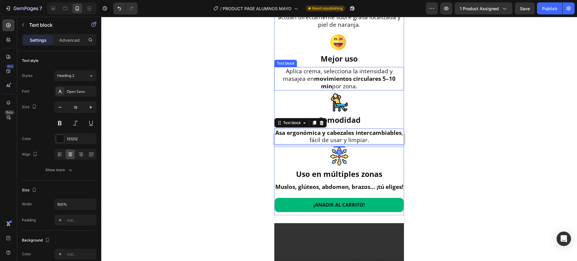
click at [344, 81] on strong "movimientos circulares 5–10 min" at bounding box center [354, 82] width 81 height 15
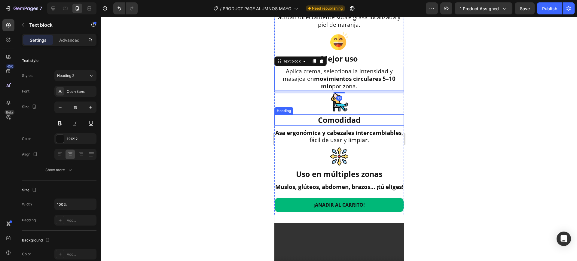
click at [348, 124] on h3 "Comodidad" at bounding box center [340, 120] width 130 height 11
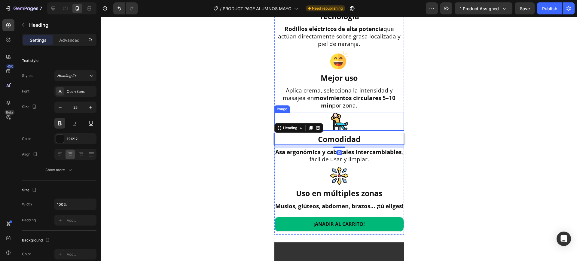
scroll to position [664, 0]
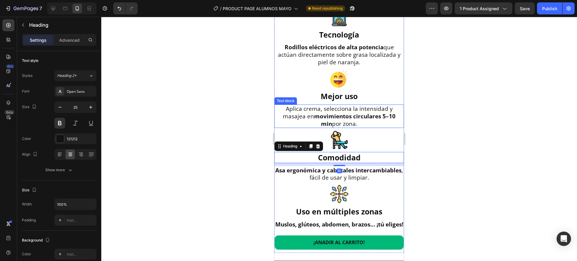
click at [354, 123] on p "Aplica crema, selecciona la intensidad y masajea en movimientos circulares 5–10…" at bounding box center [339, 116] width 128 height 22
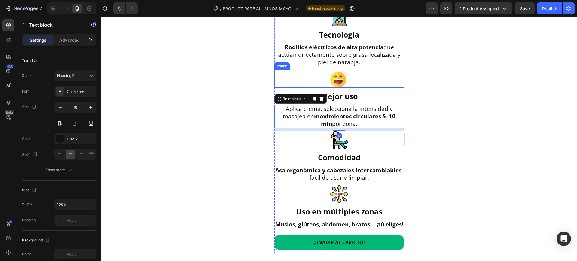
click at [353, 63] on p "Rodillos eléctricos de alta potencia que actúan directamente sobre grasa locali…" at bounding box center [339, 55] width 128 height 22
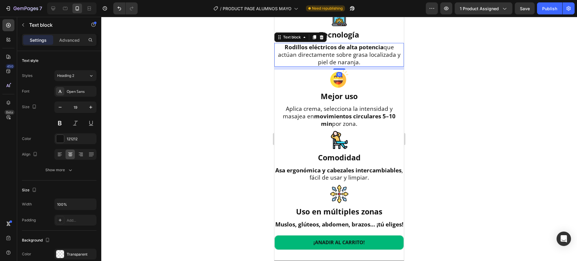
click at [376, 145] on div at bounding box center [340, 140] width 130 height 18
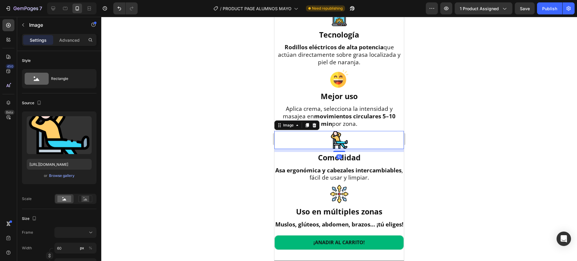
click at [499, 138] on div at bounding box center [339, 139] width 476 height 244
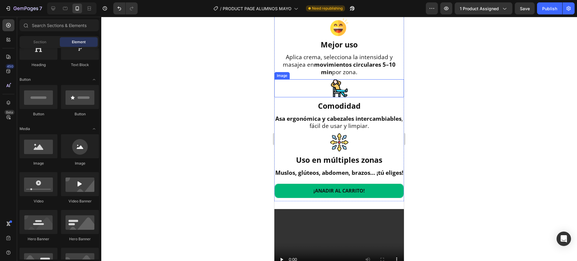
scroll to position [739, 0]
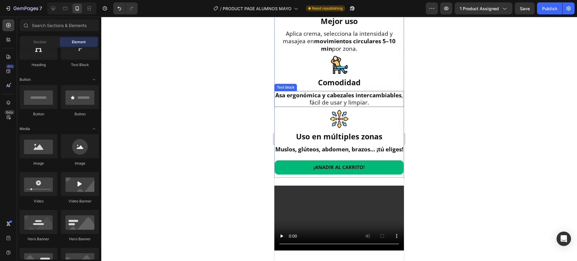
click at [346, 105] on span "Asa ergonómica y cabezales intercambiables , fácil de usar y limpiar." at bounding box center [339, 98] width 128 height 15
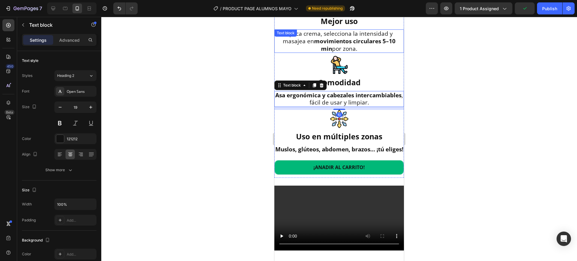
click at [348, 52] on p "Aplica crema, selecciona la intensidad y masajea en movimientos circulares 5–10…" at bounding box center [339, 41] width 128 height 22
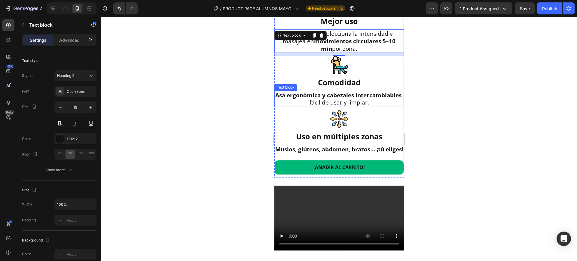
click at [348, 99] on strong "Asa ergonómica y cabezales intercambiables" at bounding box center [338, 95] width 126 height 8
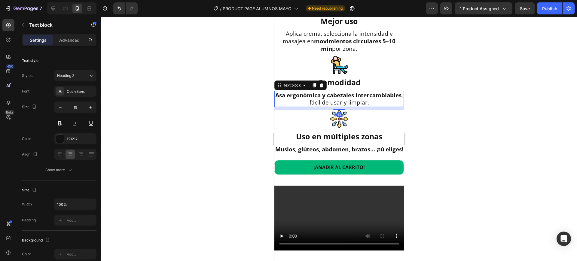
click at [437, 103] on div at bounding box center [339, 139] width 476 height 244
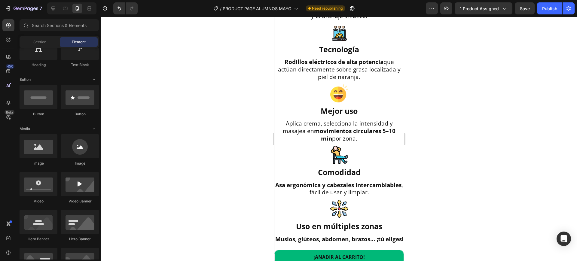
scroll to position [933, 0]
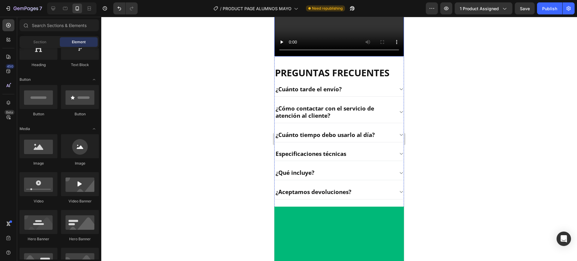
click at [326, 57] on video at bounding box center [340, 24] width 130 height 65
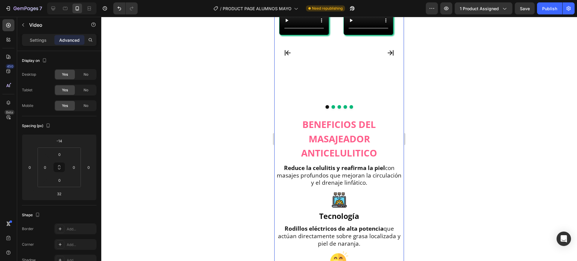
scroll to position [444, 0]
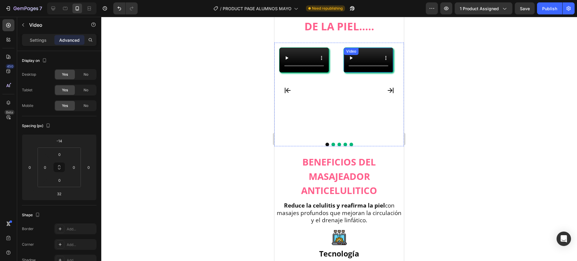
click at [353, 53] on div "Video" at bounding box center [351, 51] width 12 height 5
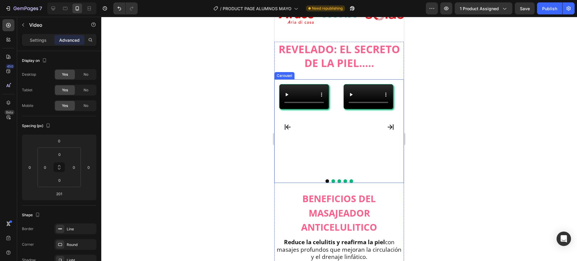
scroll to position [413, 0]
click at [358, 84] on video at bounding box center [368, 96] width 49 height 25
click at [353, 84] on video at bounding box center [368, 96] width 49 height 25
click at [387, 79] on div "Video" at bounding box center [369, 126] width 60 height 95
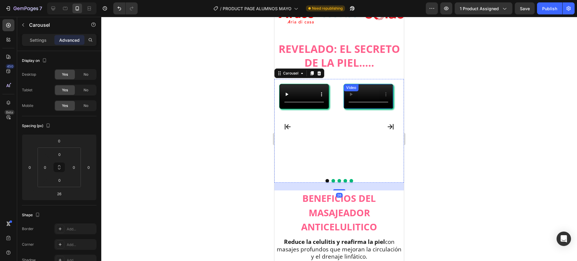
drag, startPoint x: 392, startPoint y: 80, endPoint x: 361, endPoint y: 83, distance: 31.4
click at [392, 84] on video at bounding box center [368, 96] width 49 height 25
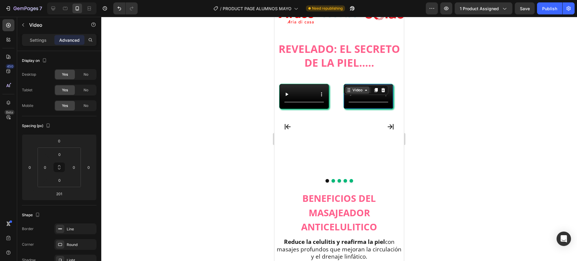
click at [354, 88] on div "Video" at bounding box center [358, 90] width 12 height 5
click at [359, 88] on div "Video" at bounding box center [358, 90] width 12 height 5
click at [360, 88] on div "Video" at bounding box center [358, 90] width 12 height 5
click at [42, 41] on p "Settings" at bounding box center [38, 40] width 17 height 6
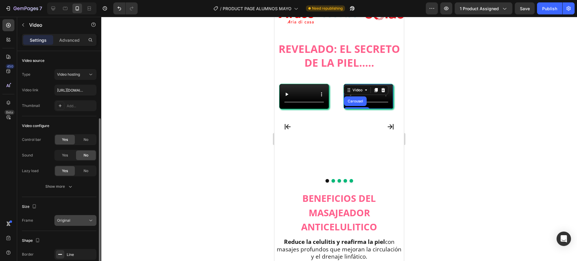
scroll to position [38, 0]
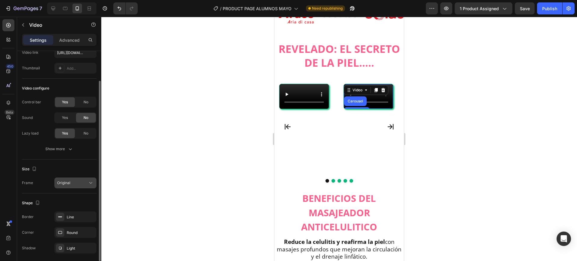
click at [81, 185] on div "Original" at bounding box center [72, 182] width 31 height 5
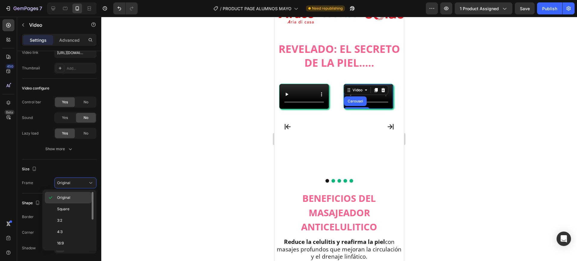
click at [69, 204] on div "Original" at bounding box center [68, 209] width 47 height 11
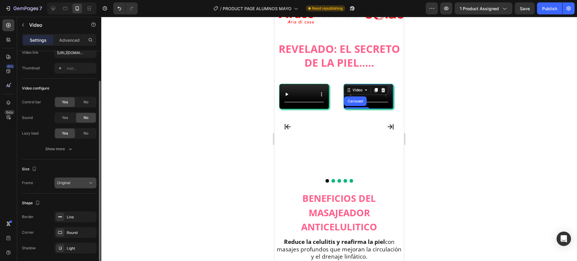
click at [75, 181] on div "Original" at bounding box center [72, 182] width 31 height 5
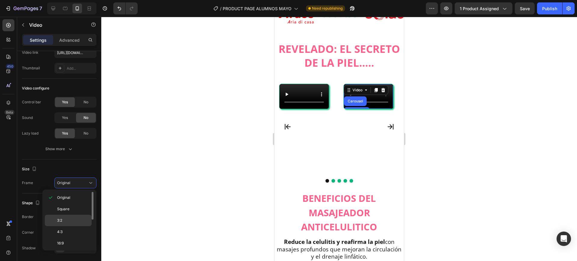
click at [67, 223] on p "3:2" at bounding box center [73, 220] width 32 height 5
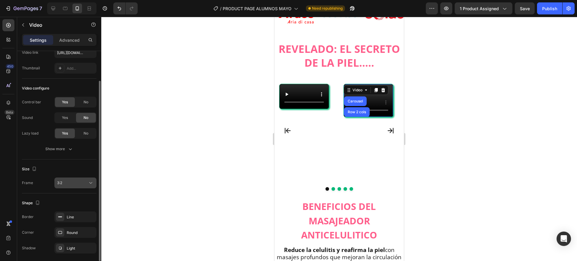
click at [70, 183] on div "3:2" at bounding box center [72, 182] width 31 height 5
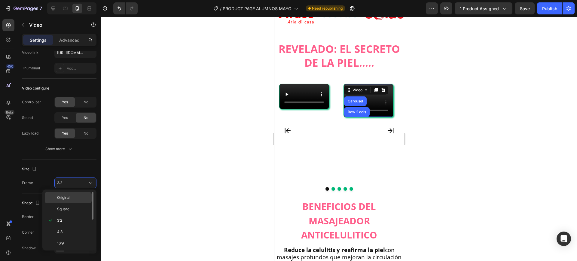
click at [65, 198] on span "Original" at bounding box center [63, 197] width 13 height 5
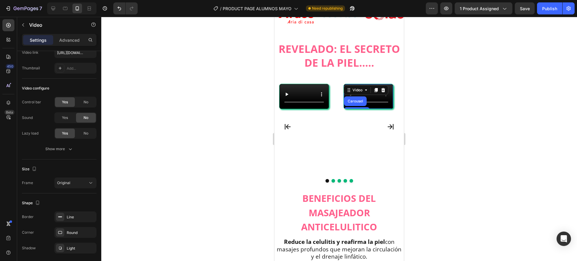
click at [501, 131] on div at bounding box center [339, 139] width 476 height 244
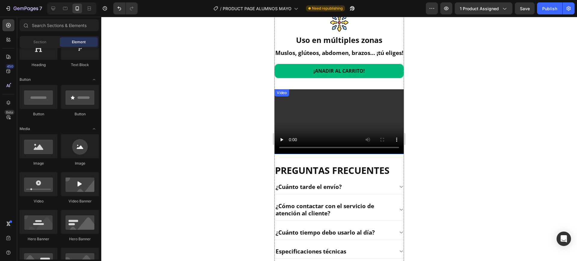
scroll to position [864, 0]
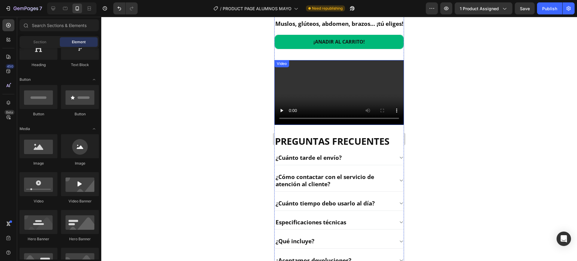
click at [336, 125] on video at bounding box center [340, 92] width 130 height 65
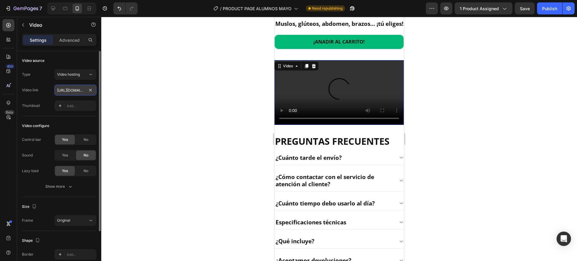
click at [72, 95] on input "[URL][DOMAIN_NAME]" at bounding box center [75, 90] width 42 height 11
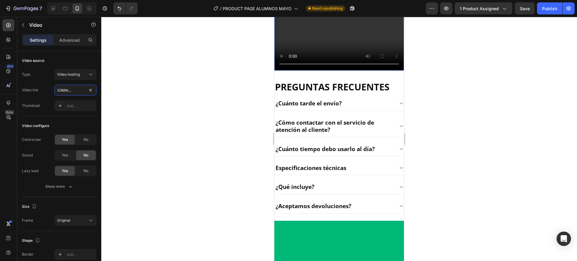
scroll to position [940, 0]
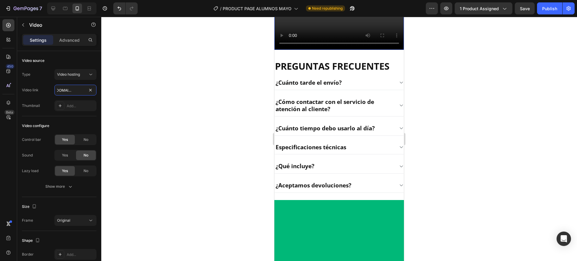
type input "[URL][DOMAIN_NAME]"
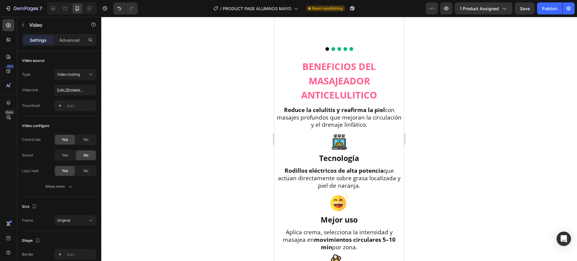
scroll to position [478, 0]
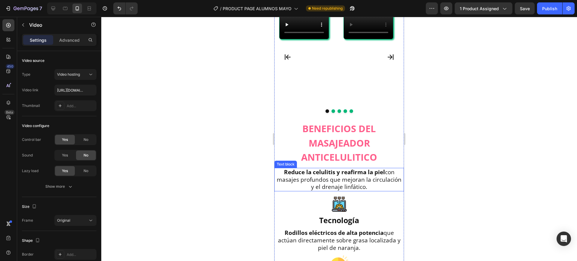
click at [342, 153] on h2 "BENEFICIOS DEL MASAJEADOR ANTICELULITICO" at bounding box center [340, 143] width 130 height 44
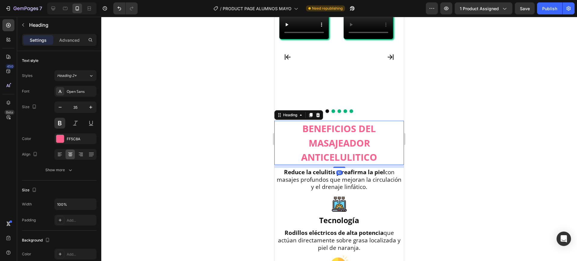
click at [339, 168] on div "10" at bounding box center [340, 166] width 130 height 3
drag, startPoint x: 339, startPoint y: 171, endPoint x: 699, endPoint y: 180, distance: 359.8
click at [339, 170] on div at bounding box center [339, 169] width 12 height 2
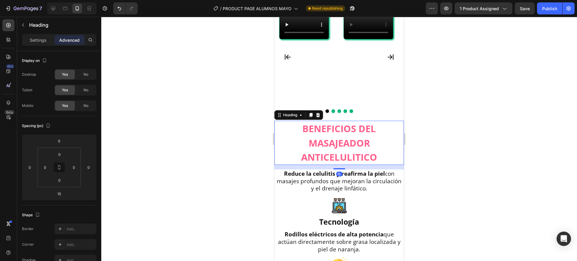
click at [432, 157] on div at bounding box center [339, 139] width 476 height 244
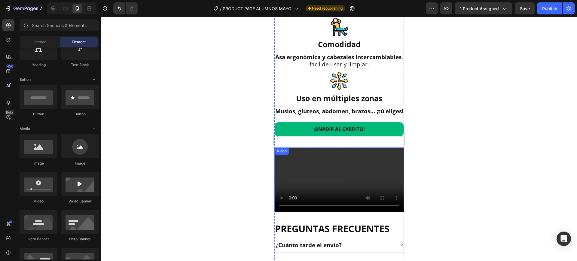
click at [355, 213] on video at bounding box center [340, 180] width 130 height 65
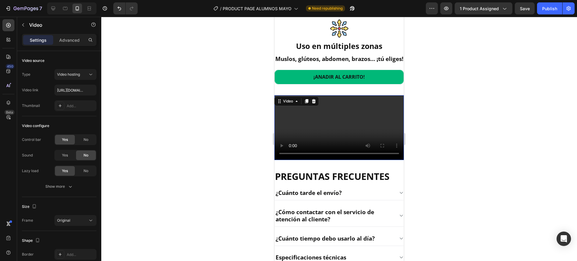
scroll to position [891, 0]
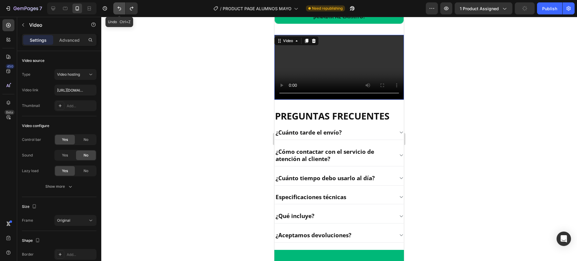
click at [121, 9] on icon "Undo/Redo" at bounding box center [119, 8] width 6 height 6
type input "[URL][DOMAIN_NAME]"
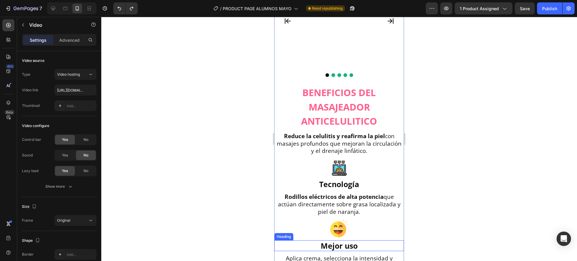
scroll to position [455, 0]
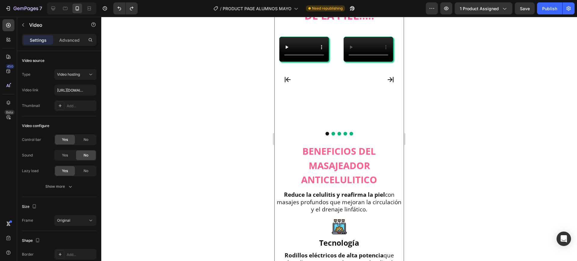
click at [308, 62] on video at bounding box center [304, 49] width 49 height 25
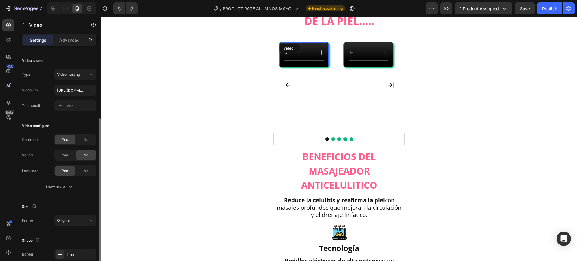
click at [313, 67] on video at bounding box center [304, 54] width 49 height 25
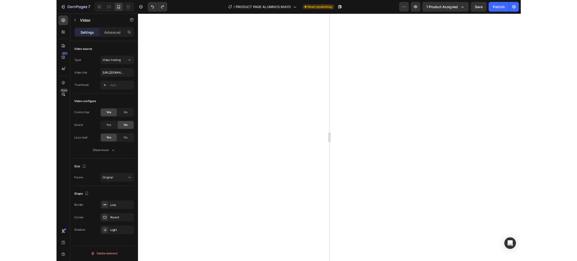
scroll to position [367, 0]
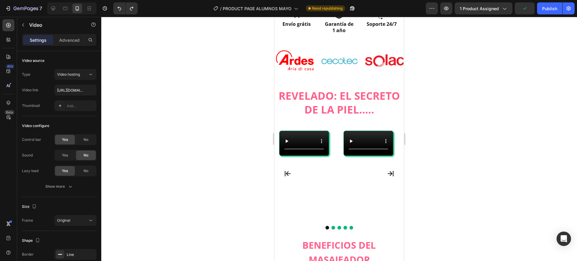
click at [314, 156] on video at bounding box center [304, 143] width 49 height 25
click at [293, 137] on video at bounding box center [304, 143] width 49 height 25
click at [287, 119] on div "Carousel" at bounding box center [285, 122] width 20 height 7
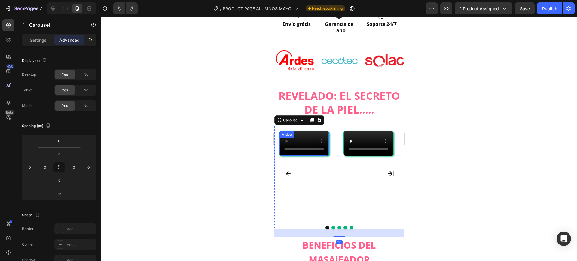
click at [291, 137] on video at bounding box center [304, 143] width 49 height 25
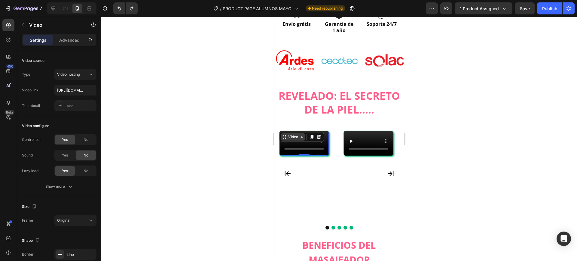
click at [294, 134] on div "Video" at bounding box center [293, 136] width 12 height 5
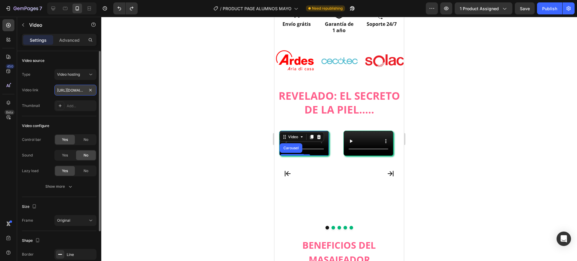
click at [74, 93] on input "[URL][DOMAIN_NAME]" at bounding box center [75, 90] width 42 height 11
paste input "faf69de40e564832842976386819e8e6.mp4"
type input "[URL][DOMAIN_NAME]"
click at [207, 172] on div at bounding box center [339, 139] width 476 height 244
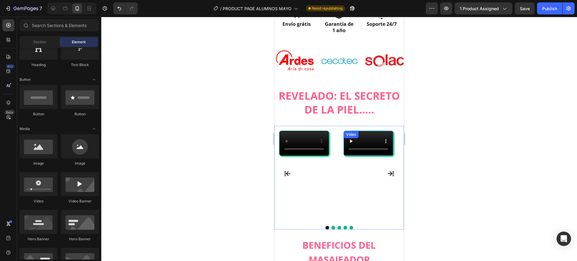
click at [350, 132] on div "Video" at bounding box center [351, 134] width 12 height 5
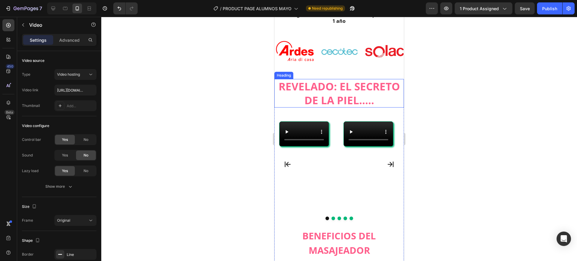
scroll to position [301, 0]
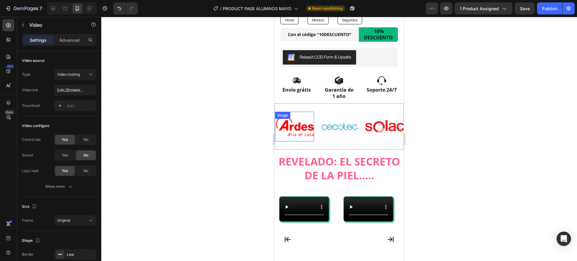
click at [293, 128] on img at bounding box center [294, 126] width 39 height 23
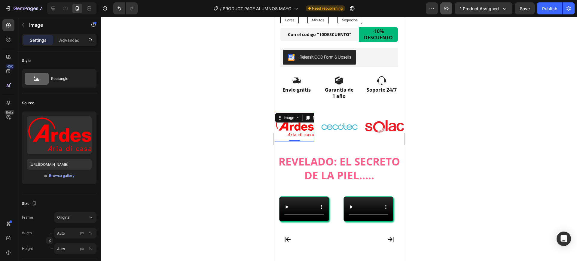
click at [445, 8] on icon "button" at bounding box center [447, 8] width 6 height 6
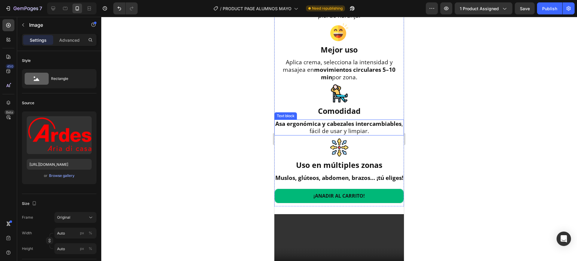
scroll to position [714, 0]
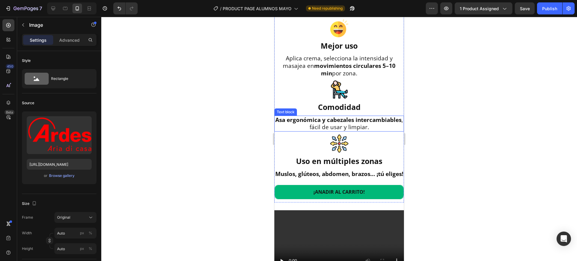
click at [351, 130] on span "Asa ergonómica y cabezales intercambiables , fácil de usar y limpiar." at bounding box center [339, 123] width 128 height 15
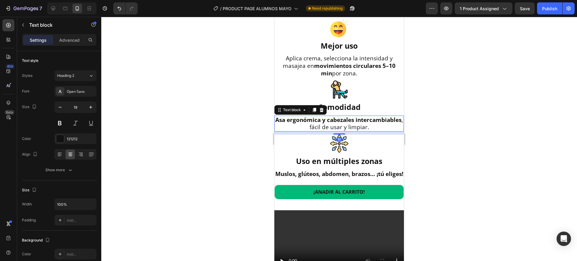
click at [431, 110] on div at bounding box center [339, 139] width 476 height 244
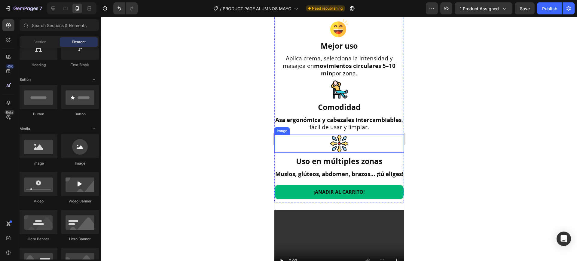
drag, startPoint x: 330, startPoint y: 147, endPoint x: 343, endPoint y: 116, distance: 33.7
click at [330, 147] on img at bounding box center [339, 144] width 18 height 18
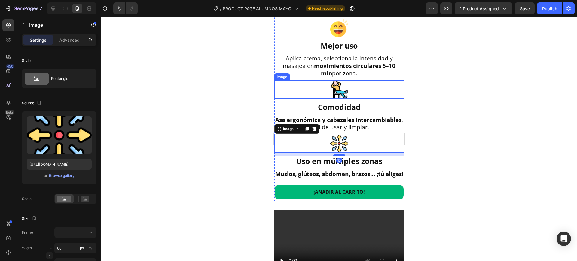
click at [334, 96] on img at bounding box center [339, 90] width 18 height 18
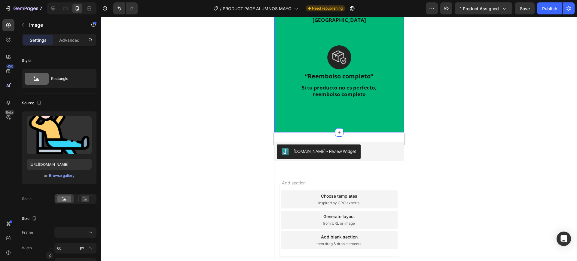
scroll to position [1588, 0]
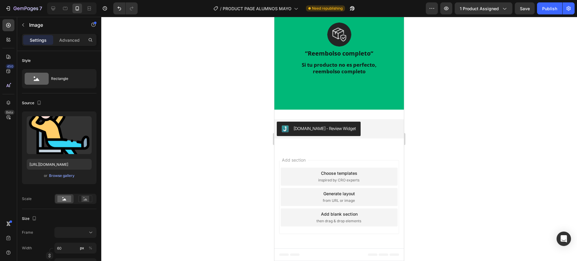
drag, startPoint x: 514, startPoint y: 126, endPoint x: 499, endPoint y: 116, distance: 17.9
click at [514, 126] on div at bounding box center [339, 139] width 476 height 244
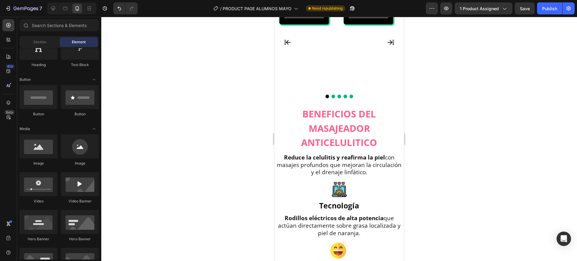
scroll to position [423, 0]
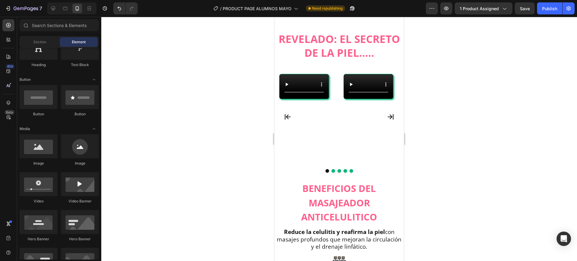
click at [500, 144] on div at bounding box center [339, 139] width 476 height 244
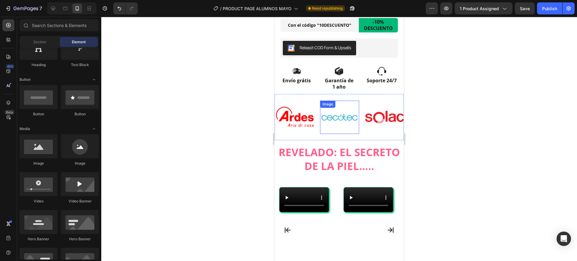
scroll to position [348, 0]
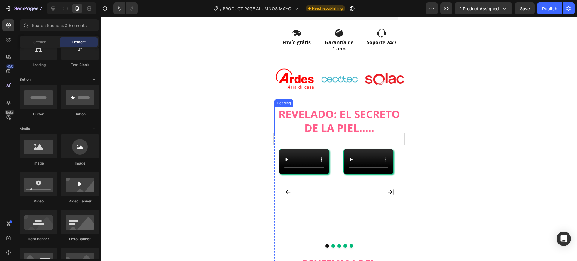
click at [343, 110] on h2 "REVELADO: EL SECRETO DE LA PIEL....." at bounding box center [340, 121] width 130 height 29
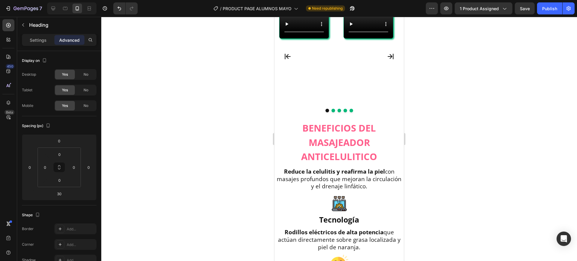
scroll to position [461, 0]
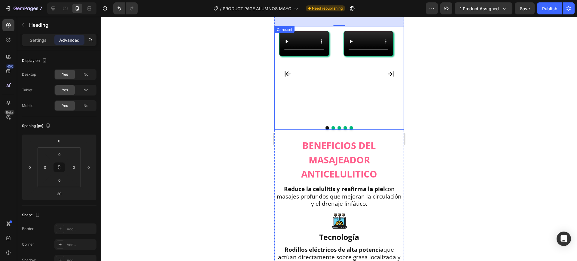
click at [389, 73] on button "Carousel Next Arrow" at bounding box center [390, 74] width 17 height 17
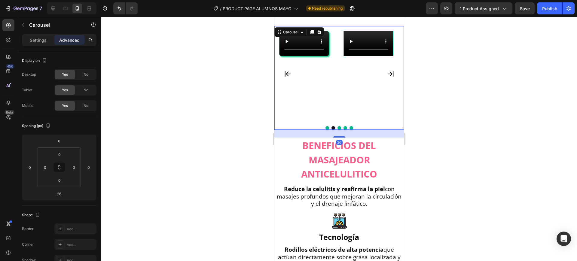
click at [288, 76] on icon "Carousel Back Arrow" at bounding box center [287, 73] width 7 height 7
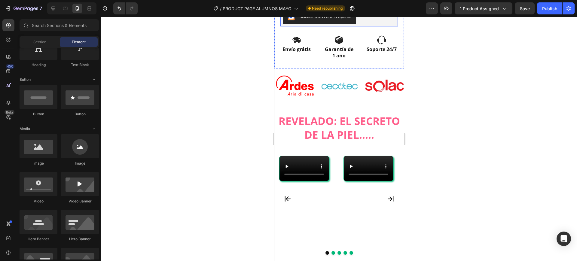
scroll to position [266, 0]
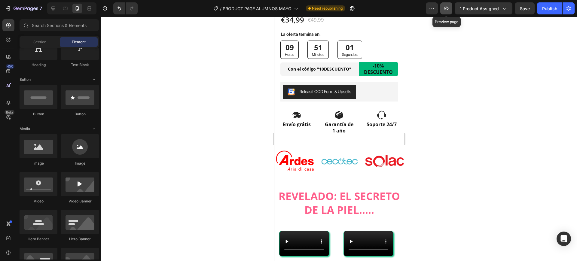
click at [448, 8] on icon "button" at bounding box center [446, 9] width 5 height 4
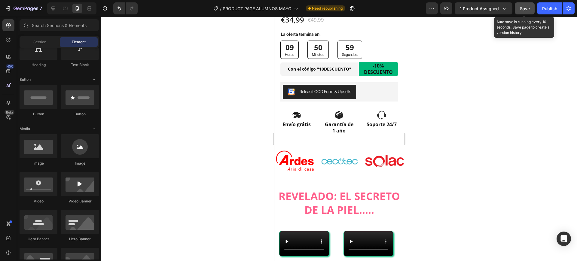
click at [533, 6] on button "Save" at bounding box center [525, 8] width 20 height 12
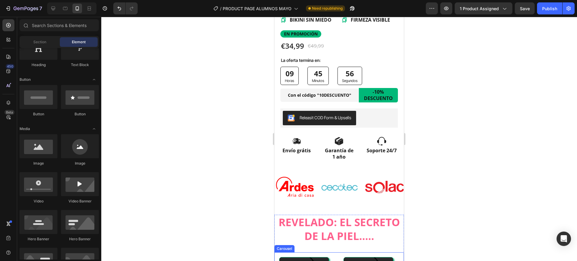
scroll to position [300, 0]
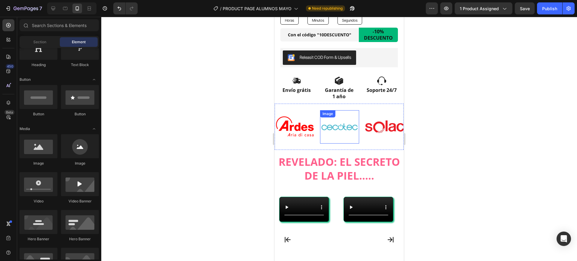
click at [336, 132] on img at bounding box center [339, 127] width 39 height 26
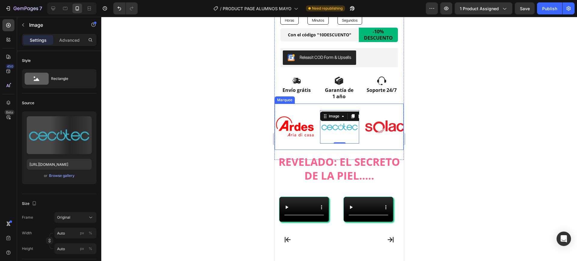
click at [314, 142] on div "Image Image 0 Image Image Image" at bounding box center [388, 127] width 226 height 46
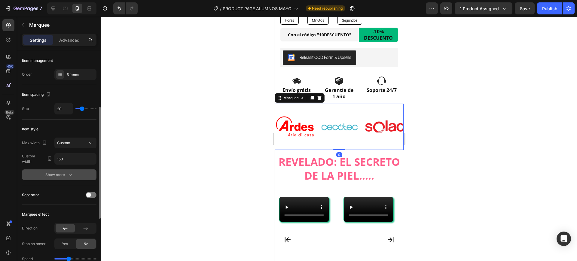
scroll to position [38, 0]
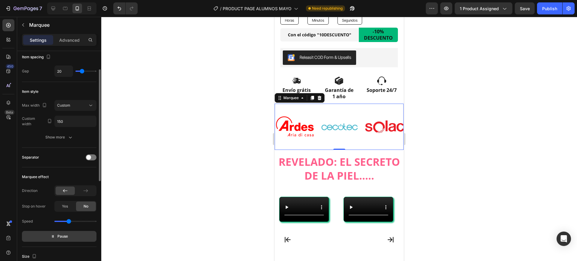
click at [62, 240] on button "Pause" at bounding box center [59, 236] width 75 height 11
click at [69, 235] on span "Preview" at bounding box center [63, 237] width 14 height 6
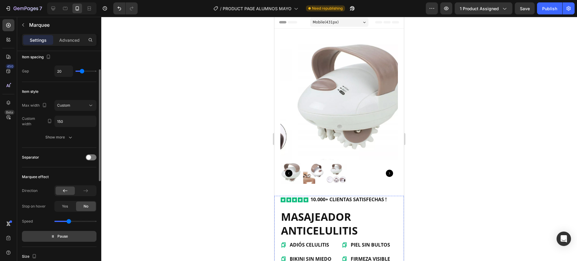
scroll to position [151, 0]
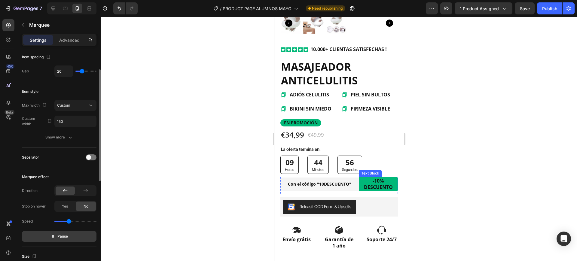
click at [369, 178] on p "-10% DESCUENTO" at bounding box center [378, 184] width 39 height 13
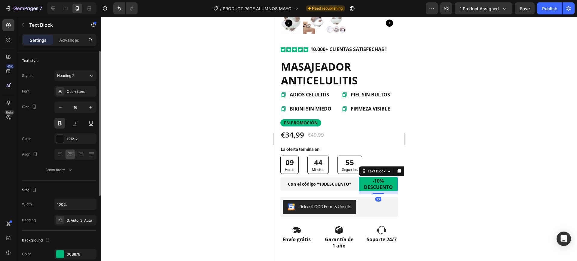
scroll to position [38, 0]
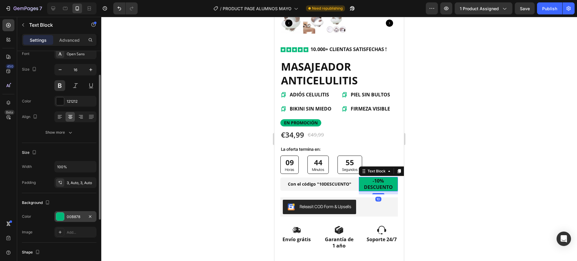
click at [77, 213] on div "00B878" at bounding box center [75, 216] width 42 height 11
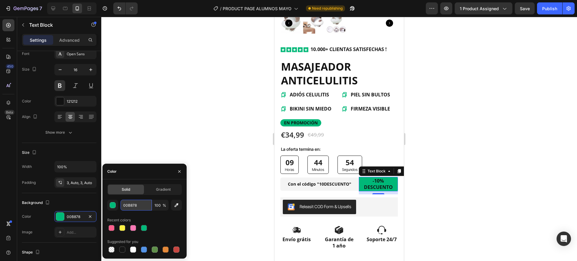
click at [135, 203] on input "00B878" at bounding box center [136, 205] width 31 height 11
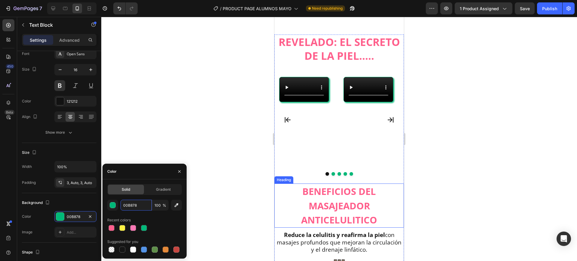
scroll to position [436, 0]
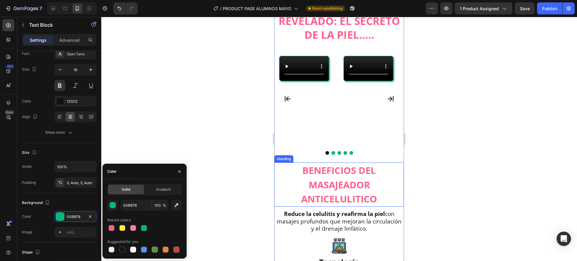
click at [333, 36] on h2 "REVELADO: EL SECRETO DE LA PIEL....." at bounding box center [340, 28] width 130 height 29
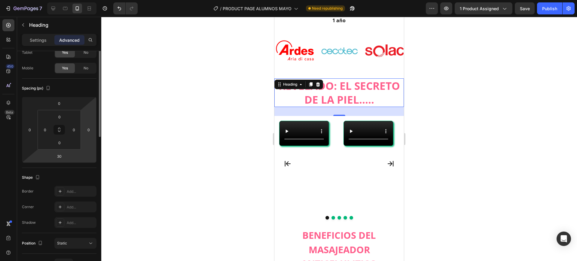
scroll to position [0, 0]
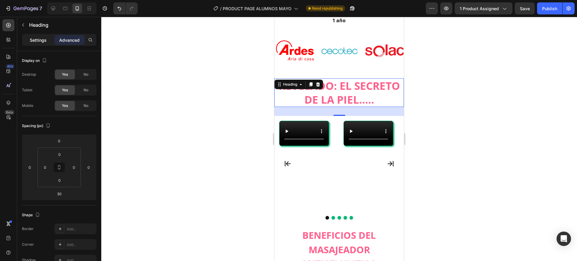
click at [43, 42] on p "Settings" at bounding box center [38, 40] width 17 height 6
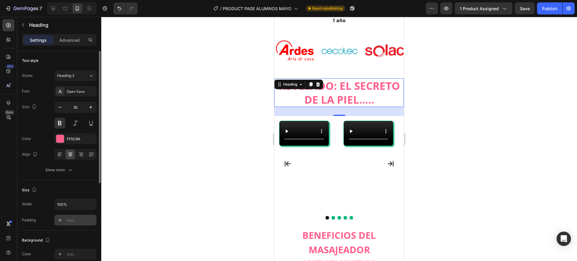
scroll to position [38, 0]
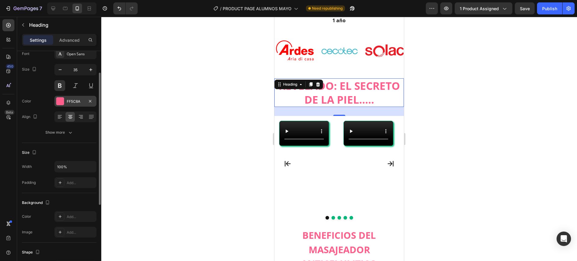
click at [70, 103] on div "FF5C8A" at bounding box center [75, 101] width 17 height 5
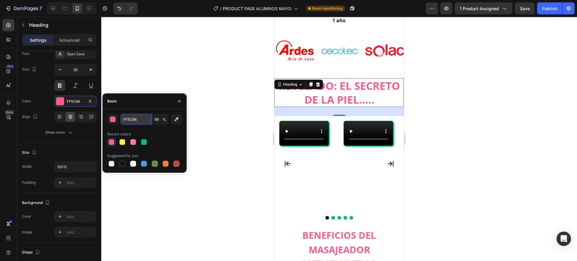
click at [140, 120] on input "FF5C8A" at bounding box center [136, 119] width 31 height 11
paste input "38a3a5"
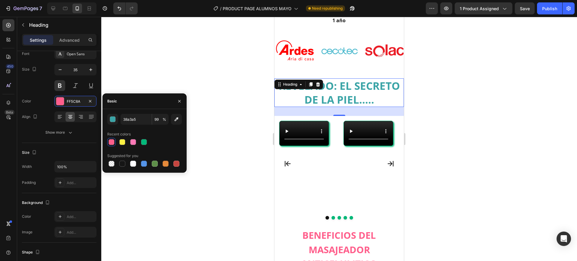
click at [174, 137] on div "Recent colors" at bounding box center [144, 135] width 75 height 10
type input "38A3A5"
click at [259, 142] on div at bounding box center [339, 139] width 476 height 244
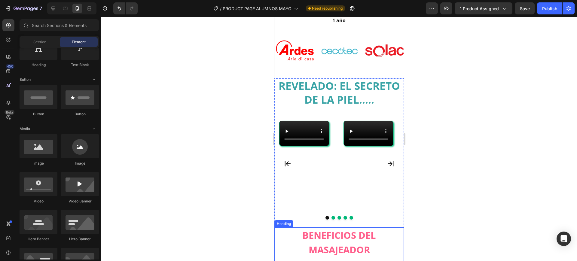
click at [356, 233] on span "BENEFICIOS DEL MASAJEADOR ANTICELULITICO" at bounding box center [339, 249] width 76 height 41
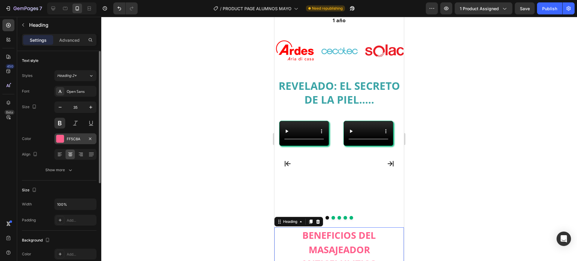
click at [79, 139] on div "FF5C8A" at bounding box center [75, 139] width 17 height 5
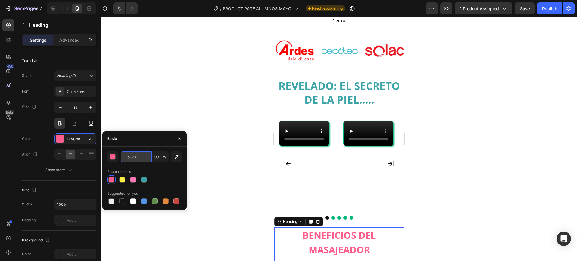
click at [132, 161] on input "FF5C8A" at bounding box center [136, 157] width 31 height 11
paste input "38a3a5"
type input "38a3a5"
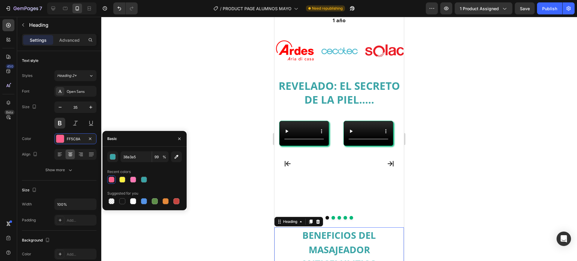
click at [154, 108] on div at bounding box center [339, 139] width 476 height 244
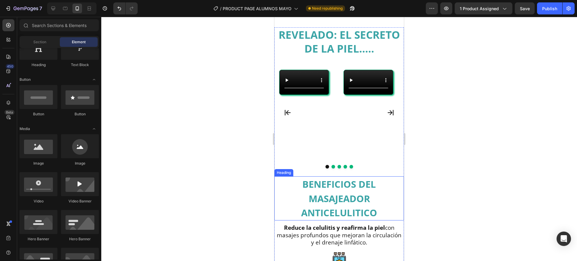
scroll to position [452, 0]
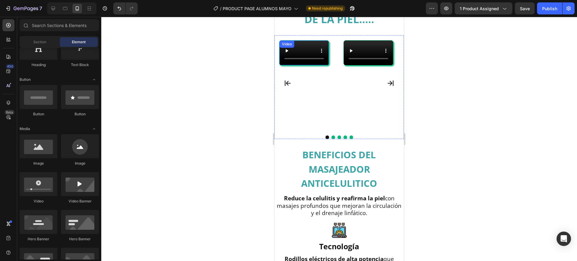
click at [329, 66] on div "Video" at bounding box center [304, 52] width 50 height 25
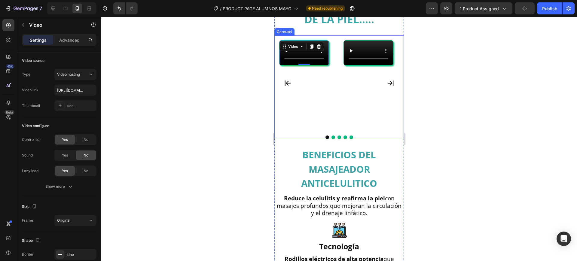
click at [457, 138] on div at bounding box center [339, 139] width 476 height 244
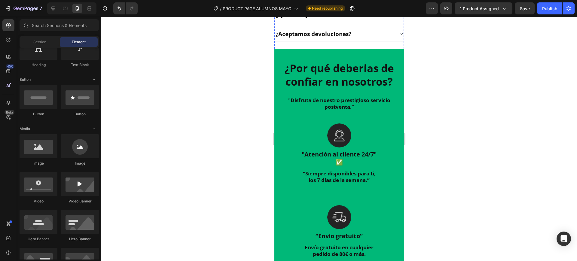
scroll to position [1054, 0]
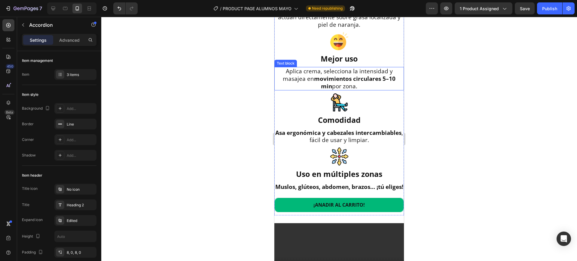
scroll to position [640, 0]
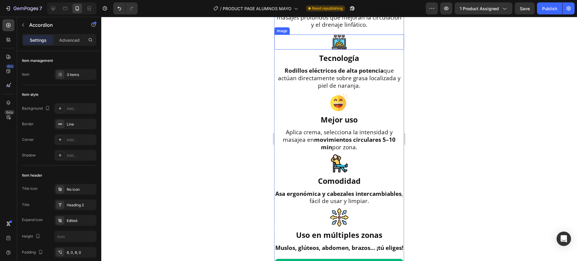
click at [327, 39] on div at bounding box center [340, 42] width 130 height 15
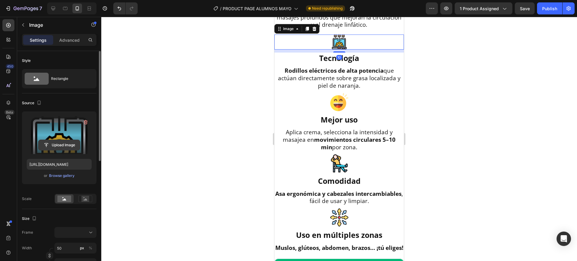
click at [65, 140] on input "file" at bounding box center [58, 145] width 41 height 10
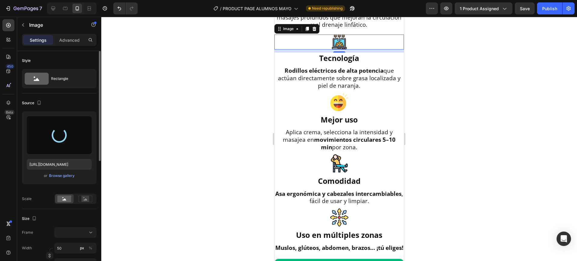
type input "[URL][DOMAIN_NAME]"
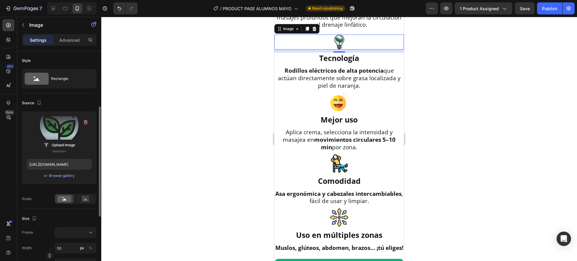
scroll to position [38, 0]
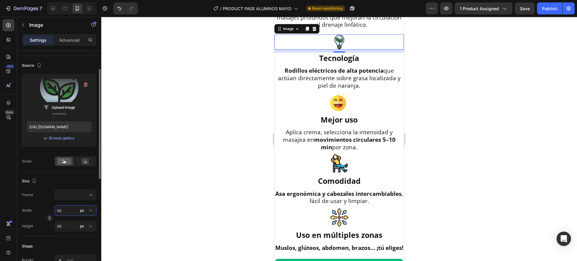
click at [66, 209] on input "50" at bounding box center [75, 210] width 42 height 11
type input "6"
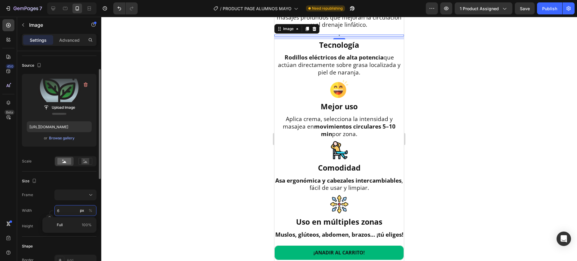
type input "60"
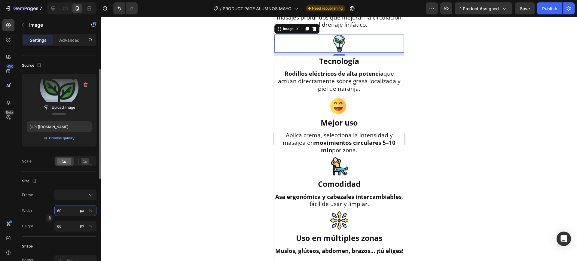
type input "60"
click at [459, 107] on div at bounding box center [339, 139] width 476 height 244
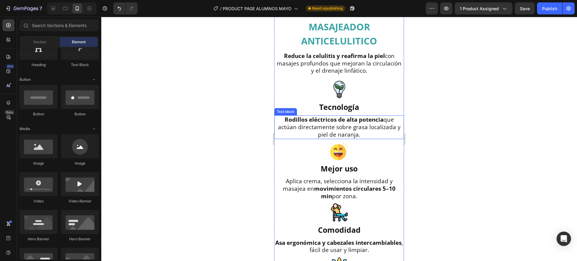
scroll to position [565, 0]
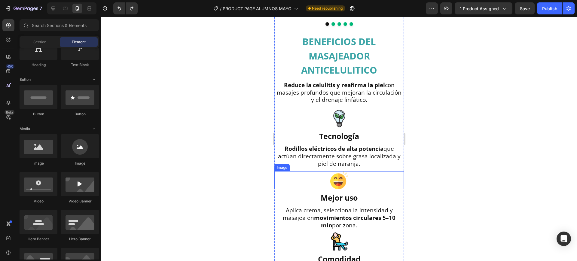
click at [337, 189] on img at bounding box center [339, 180] width 18 height 18
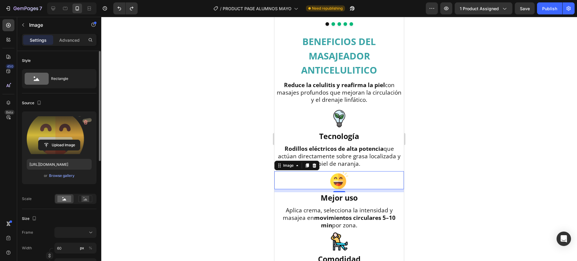
click at [57, 138] on label at bounding box center [59, 135] width 65 height 38
click at [57, 140] on input "file" at bounding box center [58, 145] width 41 height 10
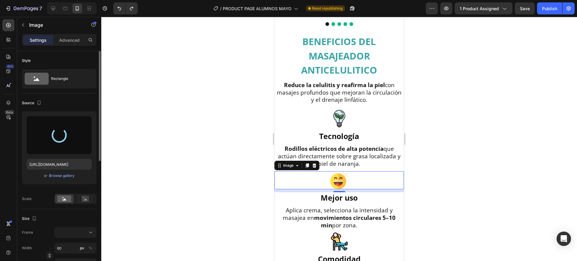
scroll to position [38, 0]
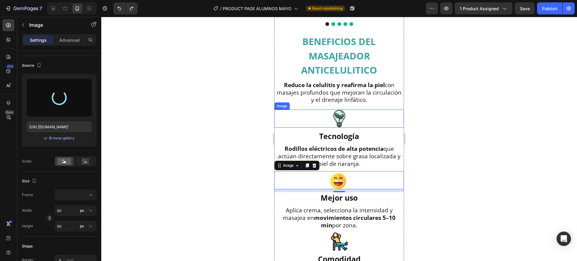
type input "[URL][DOMAIN_NAME]"
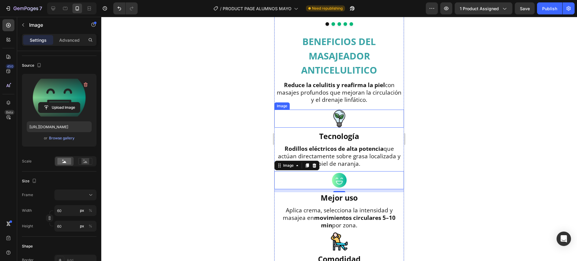
click at [342, 118] on img at bounding box center [339, 119] width 18 height 18
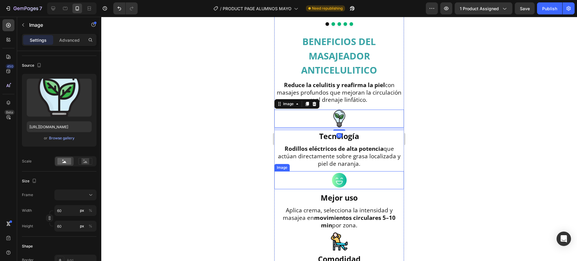
click at [339, 189] on img at bounding box center [339, 180] width 18 height 18
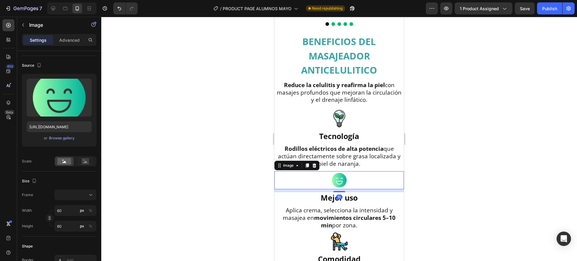
click at [488, 160] on div at bounding box center [339, 139] width 476 height 244
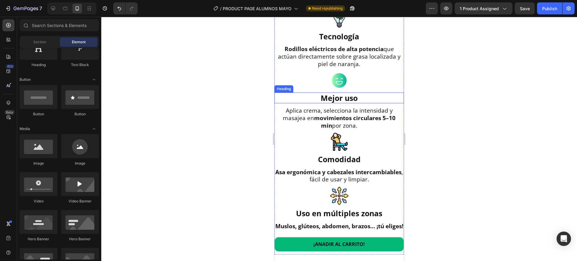
scroll to position [678, 0]
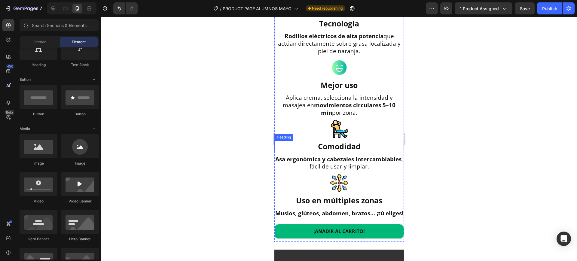
click at [352, 152] on h3 "Comodidad" at bounding box center [340, 146] width 130 height 11
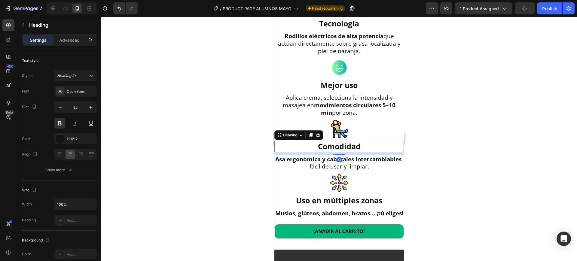
click at [344, 152] on h3 "Comodidad" at bounding box center [340, 146] width 130 height 11
drag, startPoint x: 345, startPoint y: 153, endPoint x: 711, endPoint y: 164, distance: 366.1
click at [344, 152] on p "Comodidad" at bounding box center [339, 147] width 128 height 10
click at [345, 151] on p "Comodidad" at bounding box center [339, 147] width 128 height 10
click at [372, 146] on p "Comodidad" at bounding box center [339, 147] width 128 height 10
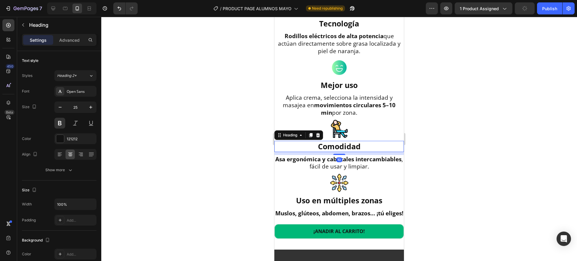
click at [436, 147] on div at bounding box center [339, 139] width 476 height 244
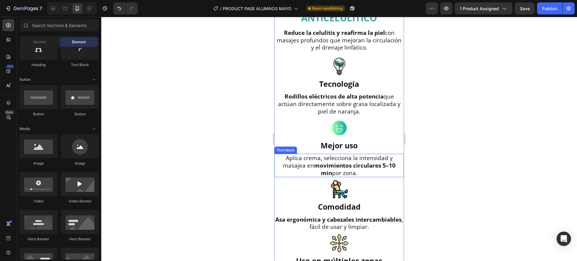
scroll to position [640, 0]
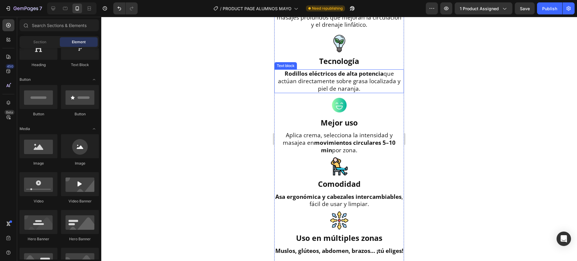
click at [352, 92] on p "Rodillos eléctricos de alta potencia que actúan directamente sobre grasa locali…" at bounding box center [339, 81] width 128 height 22
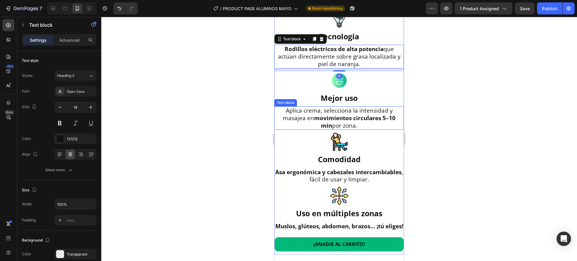
scroll to position [678, 0]
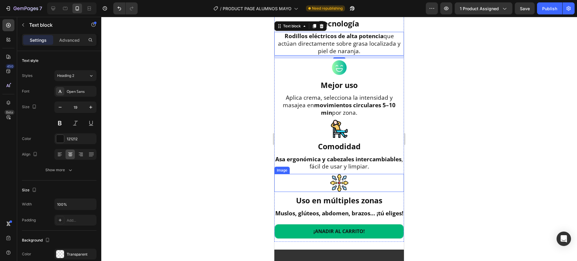
click at [332, 186] on img at bounding box center [339, 183] width 18 height 18
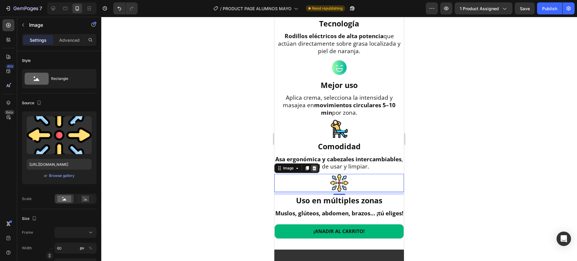
click at [316, 170] on icon at bounding box center [315, 168] width 4 height 4
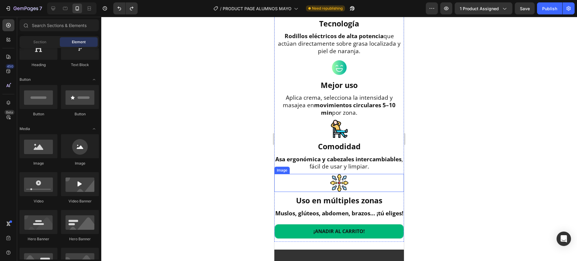
click at [340, 186] on img at bounding box center [339, 183] width 18 height 18
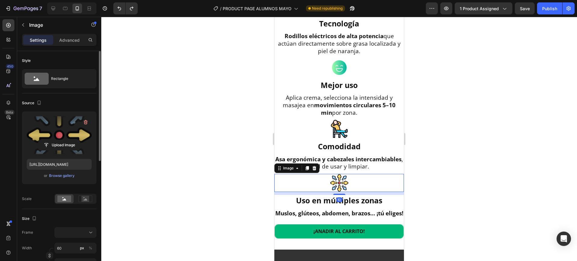
click at [69, 139] on label at bounding box center [59, 135] width 65 height 38
click at [69, 140] on input "file" at bounding box center [58, 145] width 41 height 10
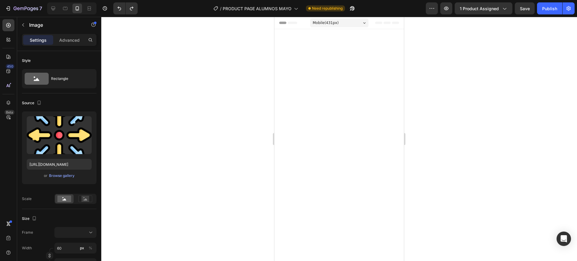
scroll to position [678, 0]
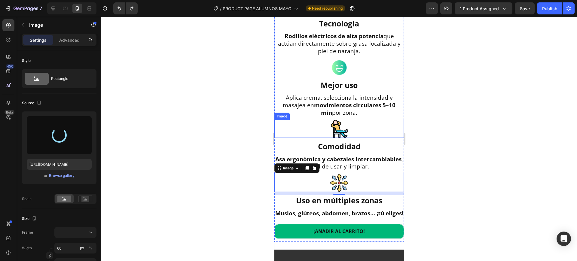
type input "https://cdn.shopify.com/s/files/1/0891/6133/5127/files/gempages_552055341458654…"
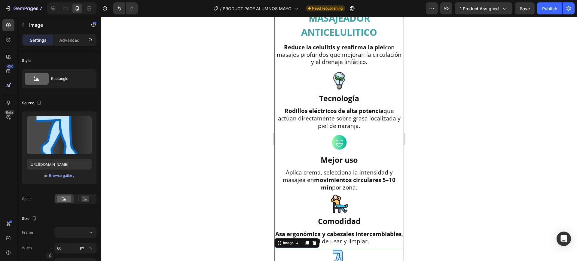
scroll to position [603, 0]
click at [344, 107] on div "BENEFICIOS DEL MASAJEADOR ANTICELULITICO Heading Reduce la celulitis y reafirma…" at bounding box center [340, 156] width 130 height 321
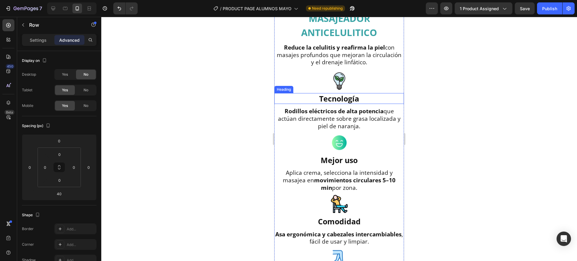
click at [345, 104] on h3 "Tecnología" at bounding box center [340, 98] width 130 height 11
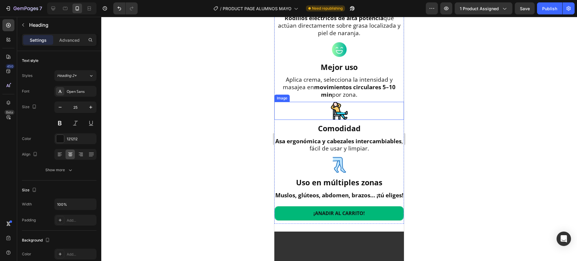
scroll to position [715, 0]
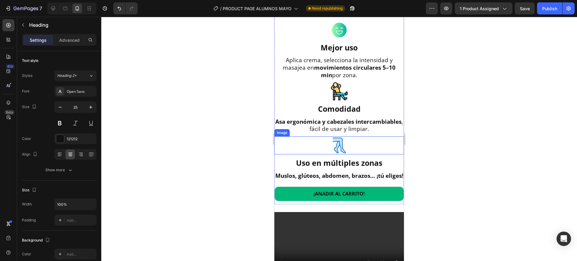
click at [346, 146] on div at bounding box center [340, 146] width 130 height 18
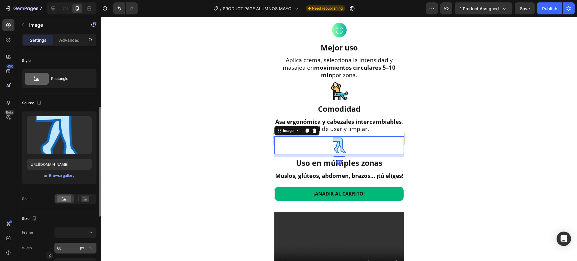
scroll to position [38, 0]
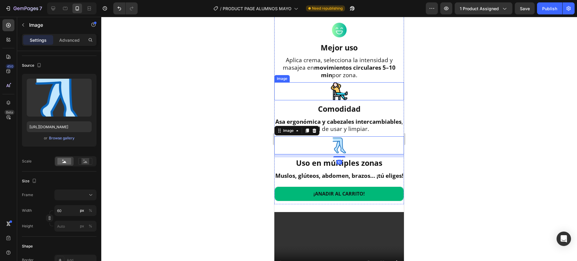
click at [363, 98] on div at bounding box center [340, 91] width 130 height 18
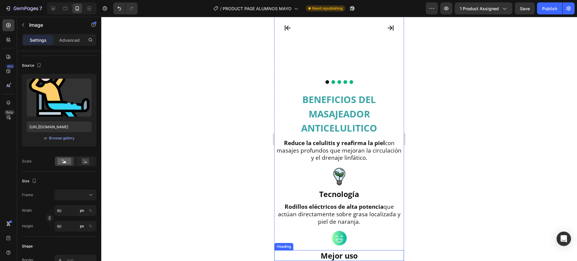
scroll to position [452, 0]
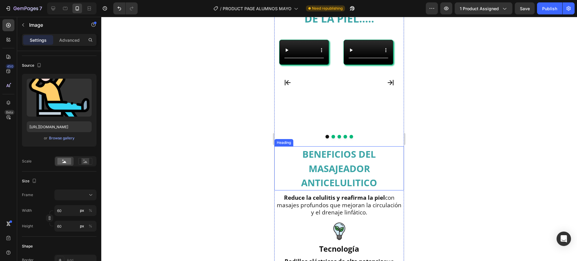
click at [369, 65] on video at bounding box center [368, 52] width 49 height 25
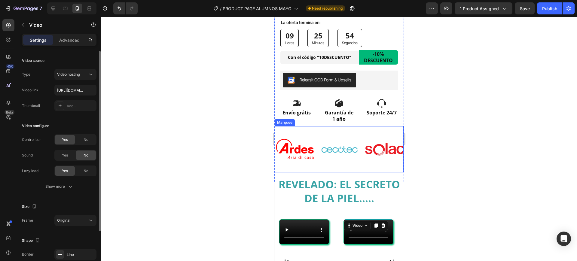
scroll to position [302, 0]
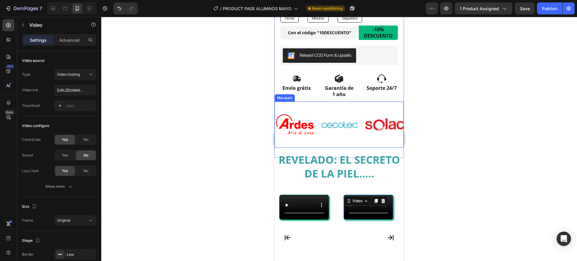
click at [319, 110] on div "Image" at bounding box center [297, 125] width 45 height 30
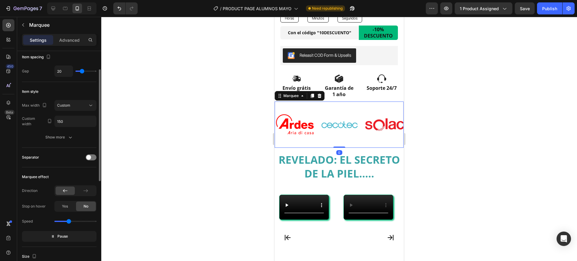
scroll to position [113, 0]
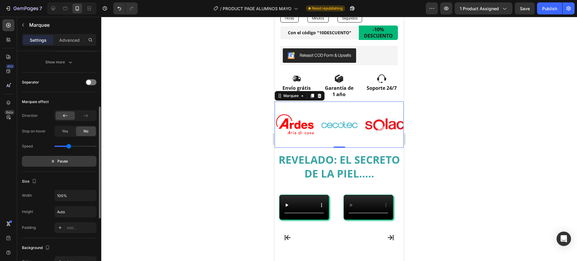
click at [77, 161] on button "Pause" at bounding box center [59, 161] width 75 height 11
click at [77, 161] on button "Preview" at bounding box center [59, 161] width 75 height 11
click at [77, 161] on button "Pause" at bounding box center [59, 161] width 75 height 11
click at [292, 125] on img at bounding box center [293, 125] width 39 height 23
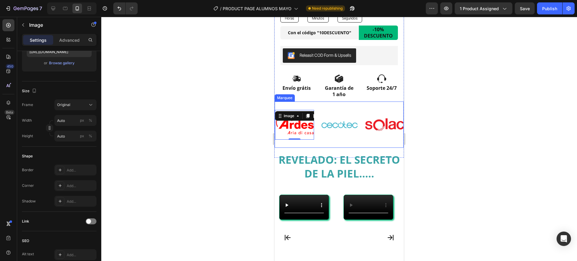
scroll to position [0, 0]
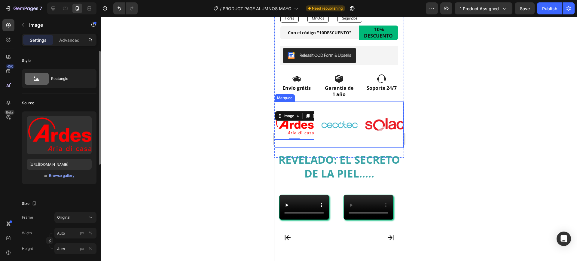
click at [359, 102] on div "Image 0 Image Image Image Image" at bounding box center [388, 125] width 226 height 46
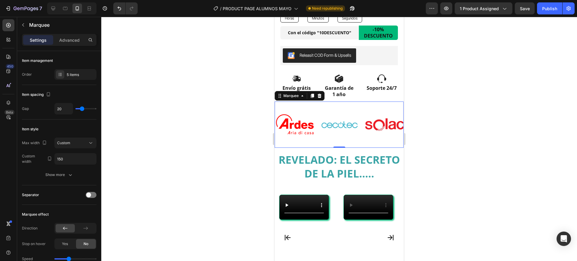
click at [326, 102] on div "Image Image Image Image Image" at bounding box center [387, 125] width 226 height 46
click at [70, 179] on button "Show more" at bounding box center [59, 175] width 75 height 11
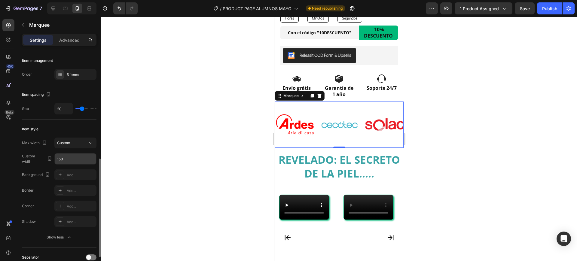
scroll to position [75, 0]
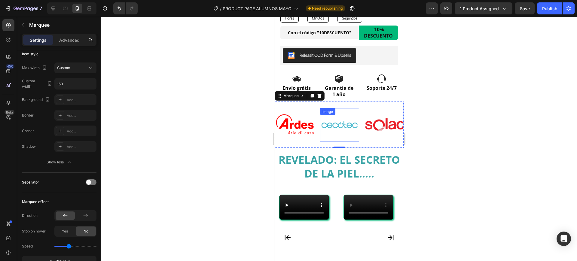
click at [340, 116] on img at bounding box center [322, 125] width 39 height 26
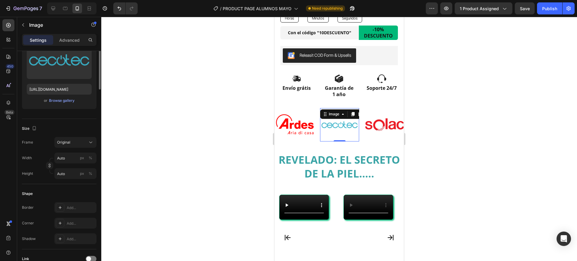
scroll to position [0, 0]
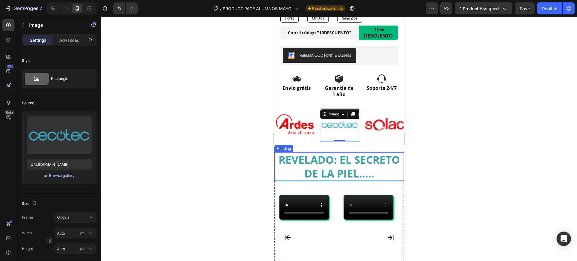
click at [349, 153] on h2 "REVELADO: EL SECRETO DE LA PIEL....." at bounding box center [340, 166] width 130 height 29
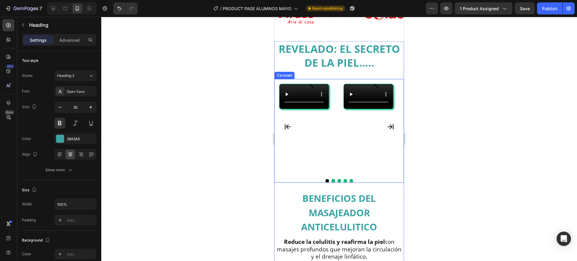
scroll to position [414, 0]
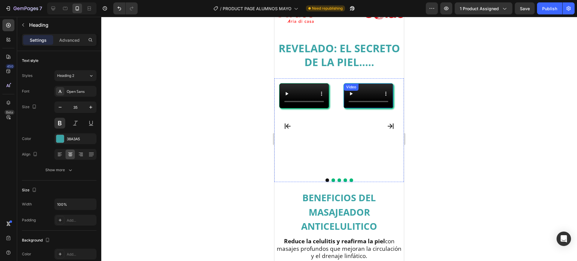
click at [351, 84] on div "Video" at bounding box center [351, 86] width 12 height 5
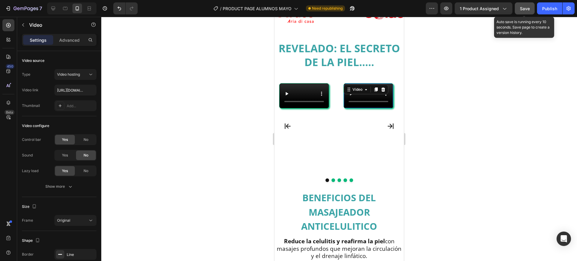
click at [519, 8] on button "Save" at bounding box center [525, 8] width 20 height 12
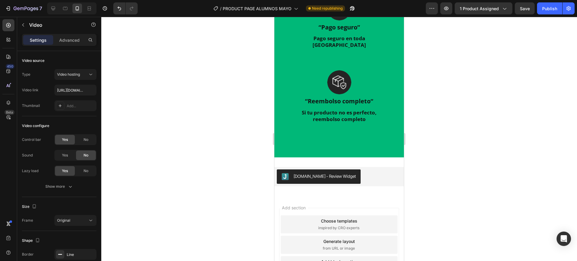
scroll to position [1579, 0]
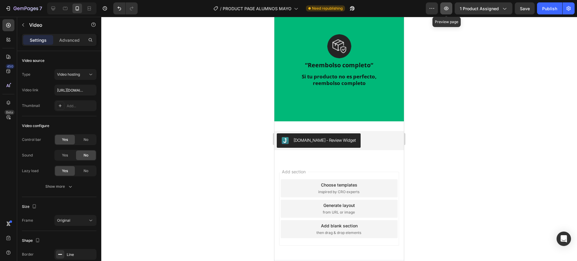
click at [451, 11] on button "button" at bounding box center [447, 8] width 12 height 12
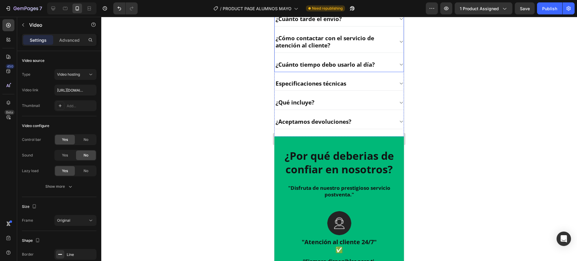
scroll to position [1099, 0]
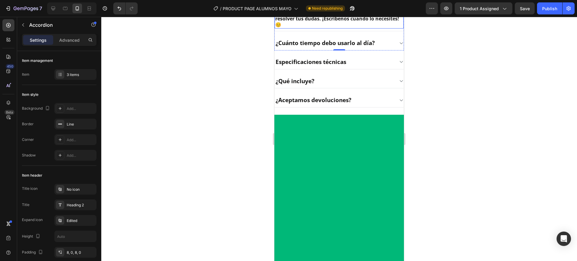
scroll to position [1137, 0]
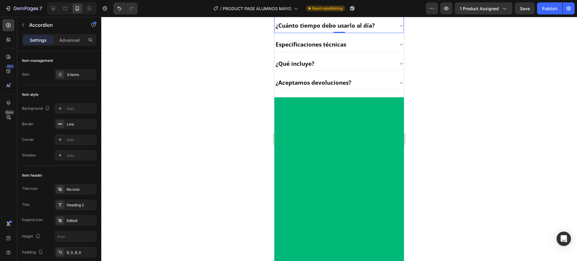
click at [399, 28] on icon at bounding box center [401, 25] width 5 height 5
